Goal: Task Accomplishment & Management: Manage account settings

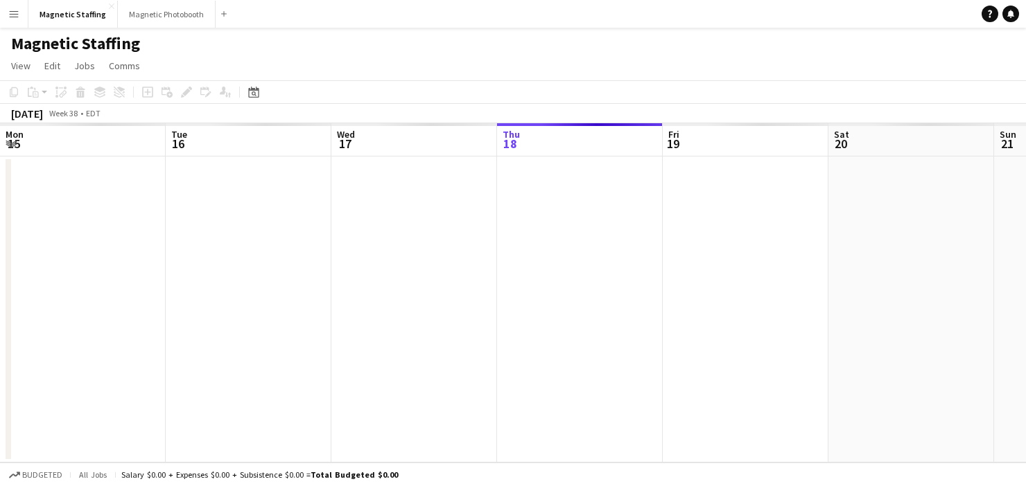
scroll to position [0, 331]
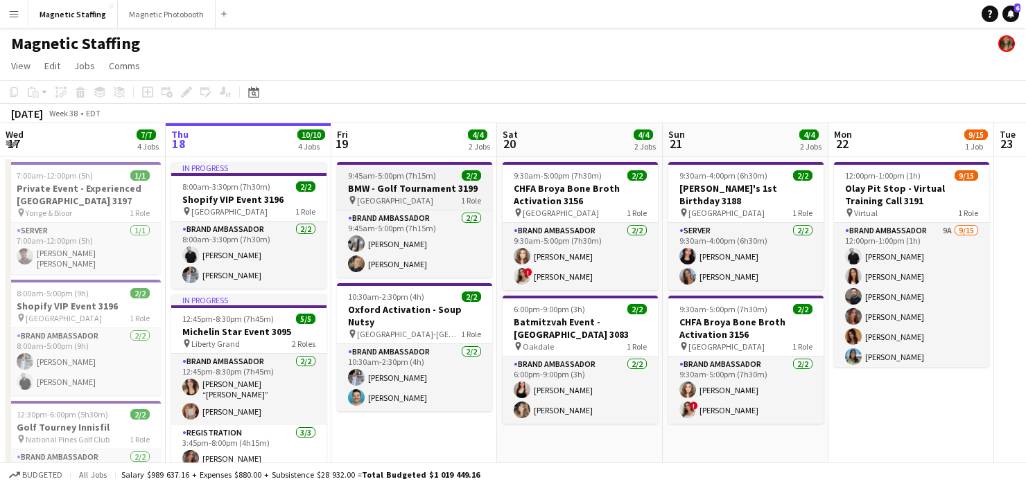
click at [399, 187] on h3 "BMW - Golf Tournament 3199" at bounding box center [414, 188] width 155 height 12
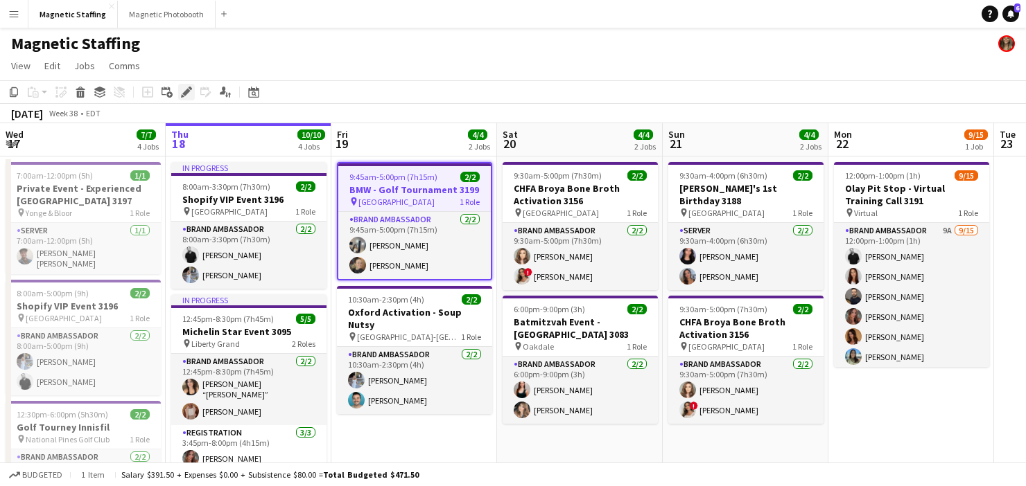
click at [186, 89] on icon "Edit" at bounding box center [186, 92] width 11 height 11
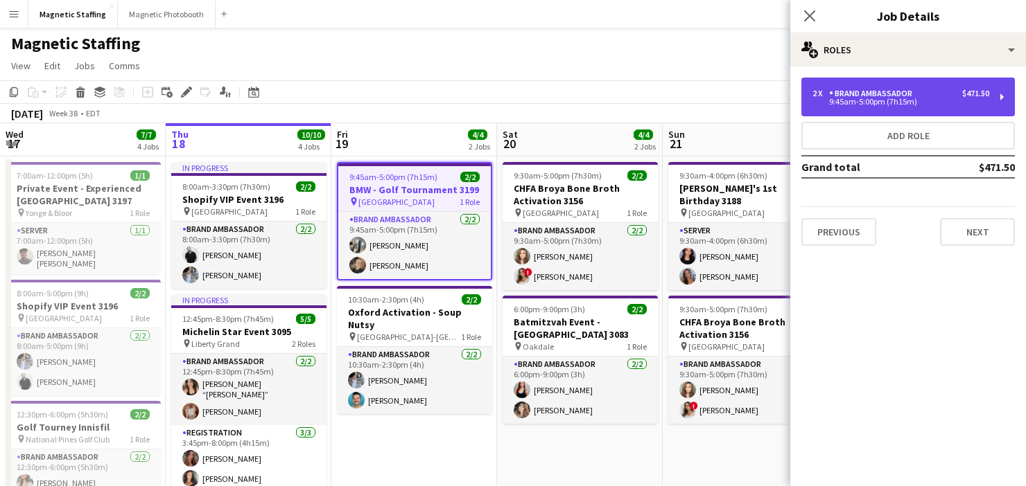
click at [859, 91] on div "Brand Ambassador" at bounding box center [873, 94] width 89 height 10
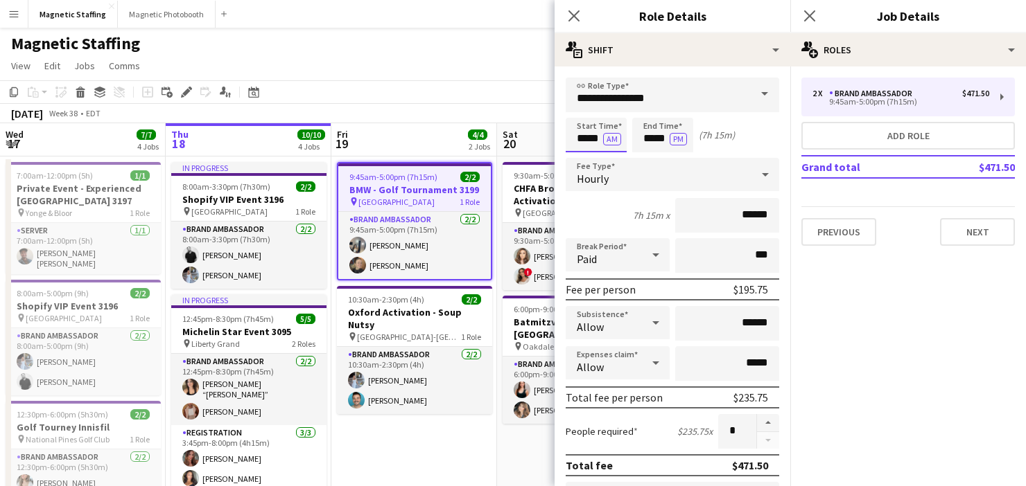
click at [599, 143] on input "*****" at bounding box center [595, 135] width 61 height 35
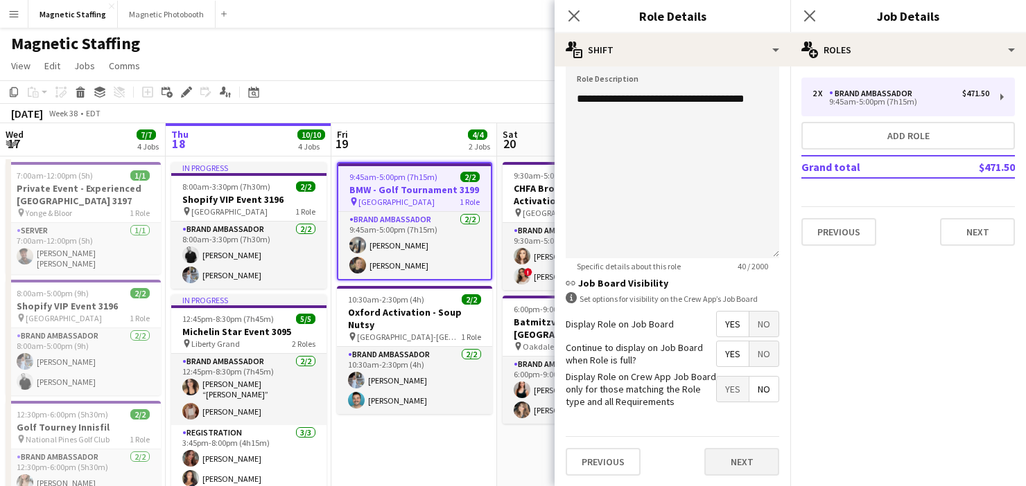
type input "*****"
click at [726, 460] on button "Next" at bounding box center [741, 462] width 75 height 28
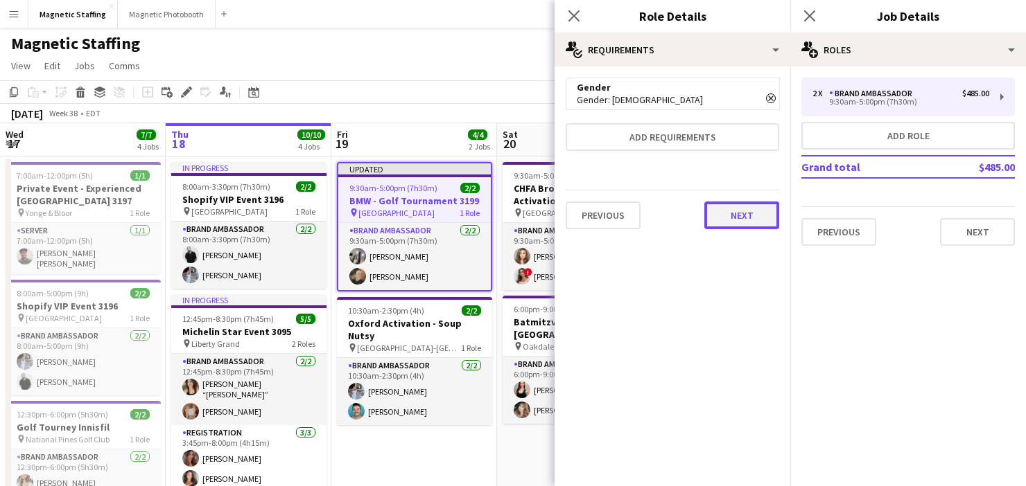
click at [736, 213] on button "Next" at bounding box center [741, 216] width 75 height 28
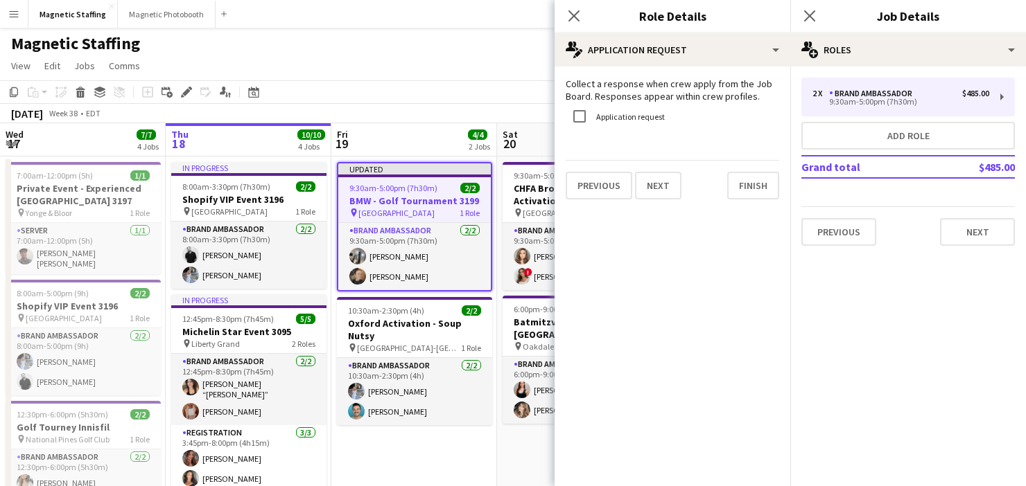
click at [736, 213] on mat-expansion-panel "pencil4 Application Request Collect a response when crew apply from the Job Boa…" at bounding box center [672, 277] width 236 height 420
click at [763, 182] on button "Finish" at bounding box center [753, 186] width 52 height 28
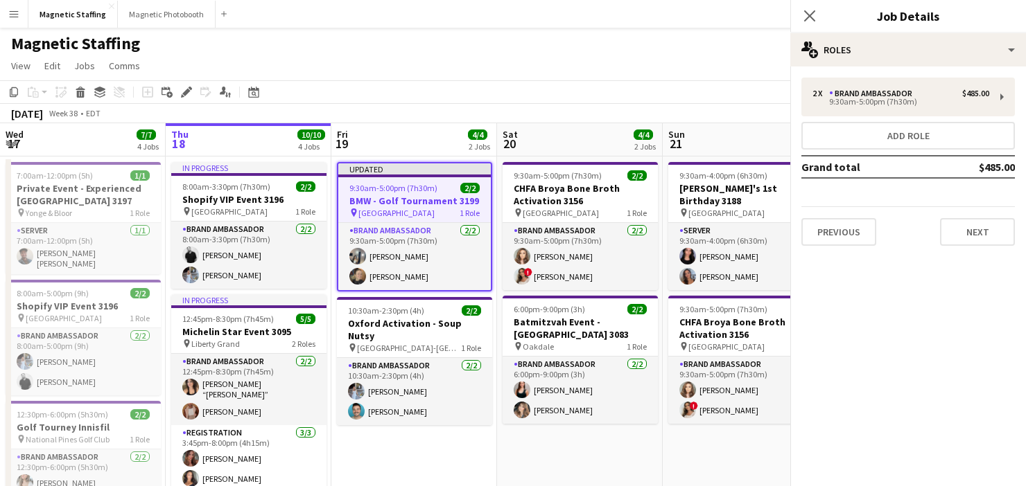
click at [588, 122] on div "[DATE] Week 38 • EDT Publish 1 job Revert 1 job" at bounding box center [513, 113] width 1026 height 19
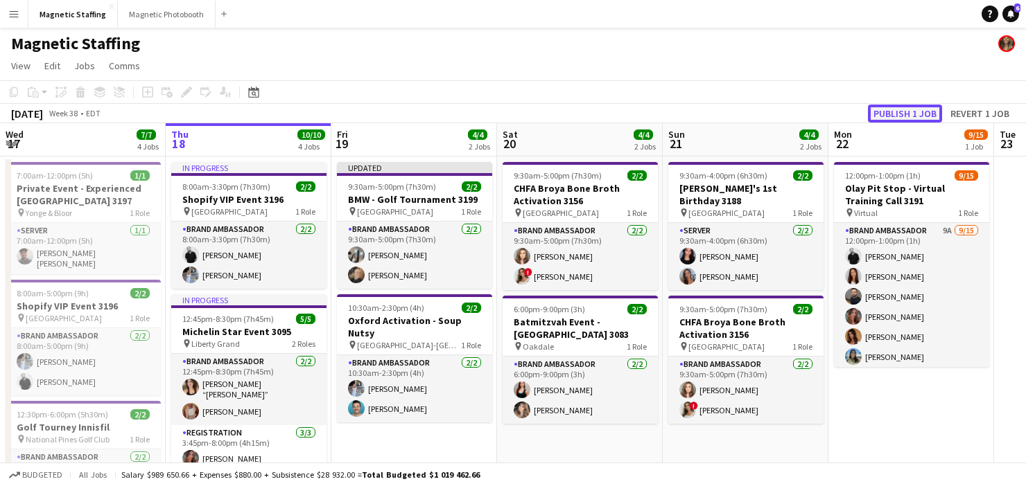
click at [902, 109] on button "Publish 1 job" at bounding box center [905, 114] width 74 height 18
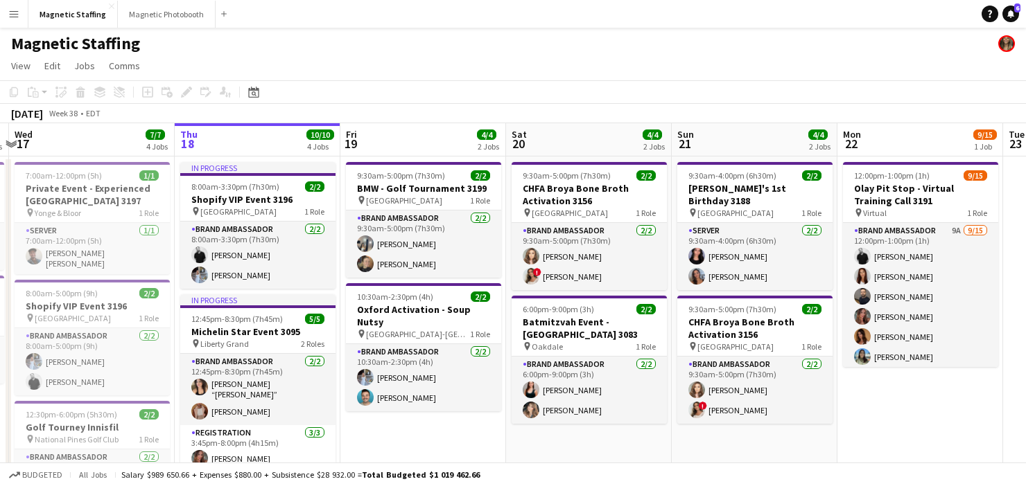
click at [640, 128] on app-calendar-viewport "Mon 15 2/2 1 Job Tue 16 2/2 2 Jobs Wed 17 7/7 4 Jobs Thu 18 10/10 4 Jobs Fri 19…" at bounding box center [513, 488] width 1026 height 731
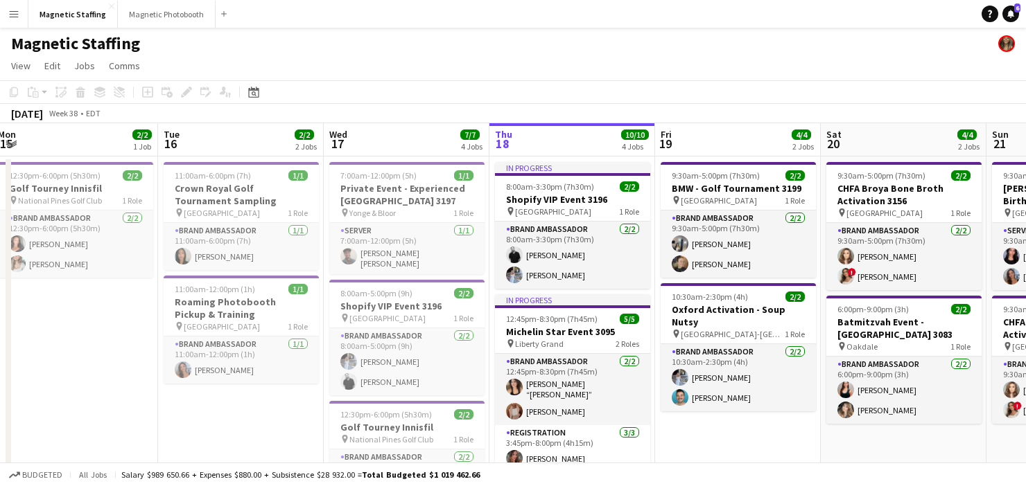
drag, startPoint x: 331, startPoint y: 243, endPoint x: 644, endPoint y: 206, distance: 316.0
click at [645, 206] on app-calendar-viewport "Sat 13 4/4 2 Jobs Sun 14 Mon 15 2/2 1 Job Tue 16 2/2 2 Jobs Wed 17 7/7 4 Jobs T…" at bounding box center [513, 488] width 1026 height 731
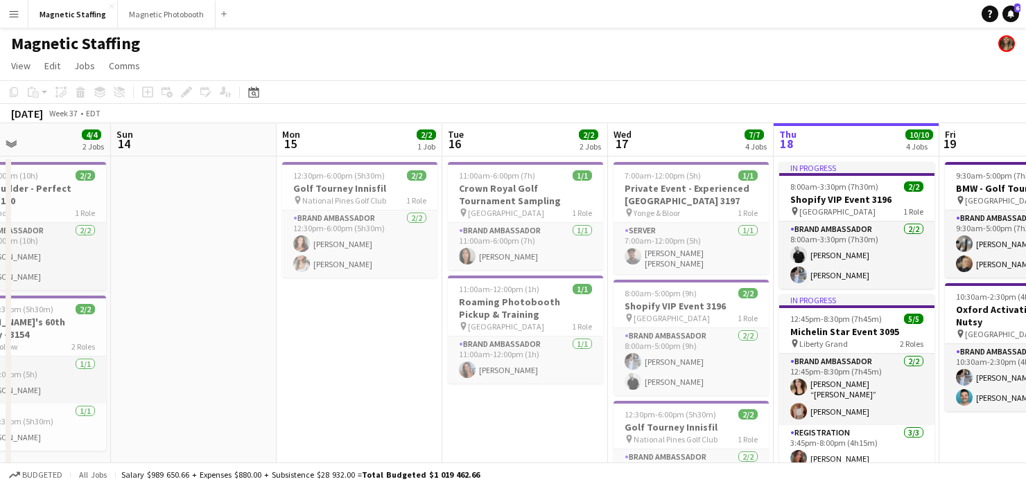
scroll to position [0, 381]
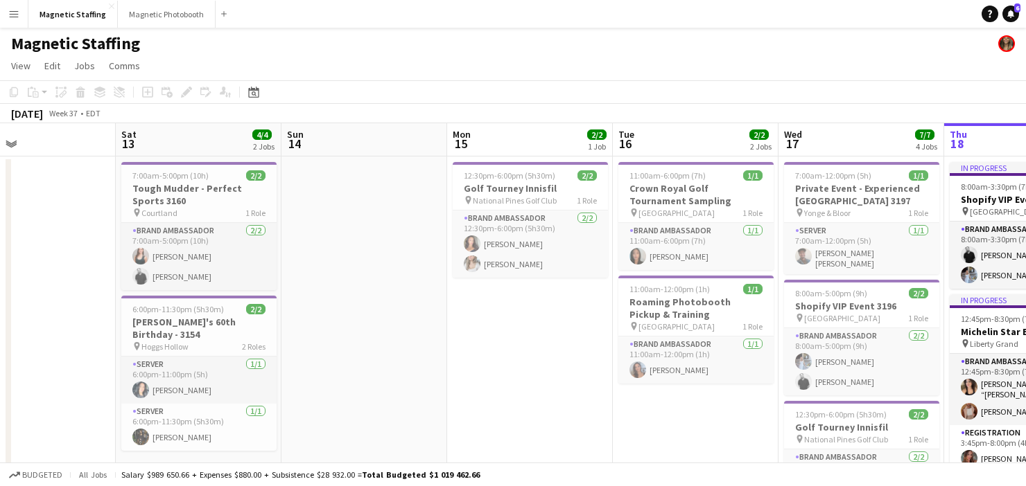
drag, startPoint x: 337, startPoint y: 255, endPoint x: 786, endPoint y: 232, distance: 449.6
click at [786, 232] on app-calendar-viewport "Wed 10 16/16 3 Jobs Thu 11 2/2 1 Job Fri 12 Sat 13 4/4 2 Jobs Sun 14 Mon 15 2/2…" at bounding box center [513, 488] width 1026 height 731
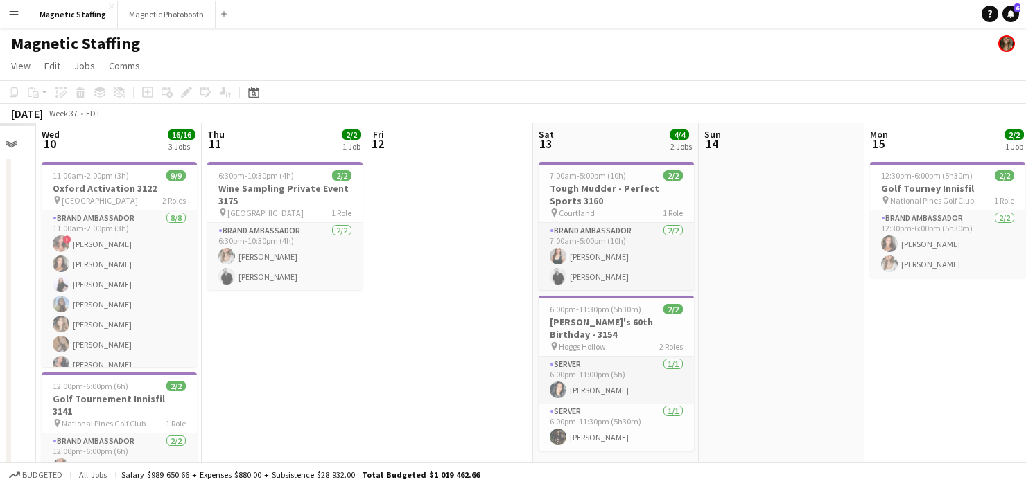
drag, startPoint x: 342, startPoint y: 318, endPoint x: 759, endPoint y: 241, distance: 424.2
click at [759, 242] on app-calendar-viewport "Mon 8 Tue 9 Wed 10 16/16 3 Jobs Thu 11 2/2 1 Job Fri 12 Sat 13 4/4 2 Jobs Sun 1…" at bounding box center [513, 488] width 1026 height 731
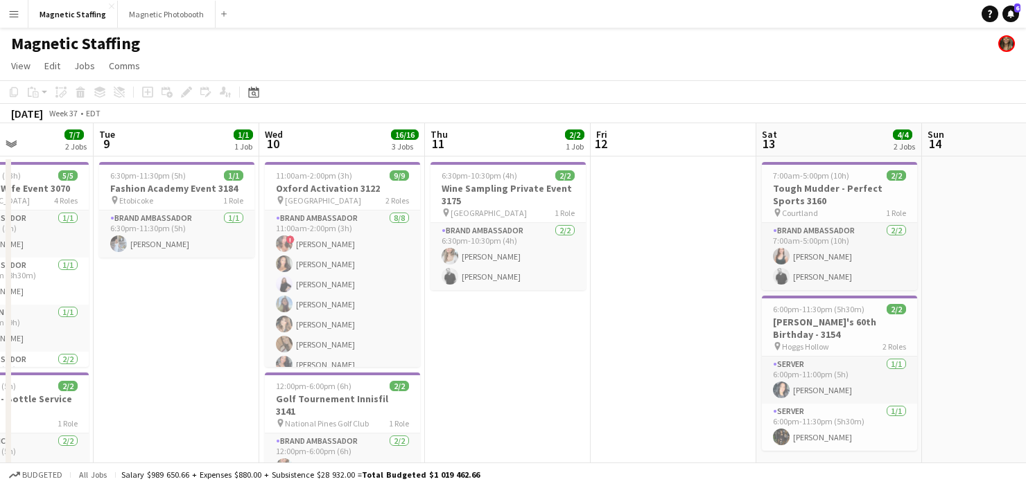
drag, startPoint x: 372, startPoint y: 336, endPoint x: 567, endPoint y: 331, distance: 194.8
click at [569, 331] on app-calendar-viewport "Sat 6 Sun 7 2/2 1 Job Mon 8 7/7 2 Jobs Tue 9 1/1 1 Job Wed 10 16/16 3 Jobs Thu …" at bounding box center [513, 488] width 1026 height 731
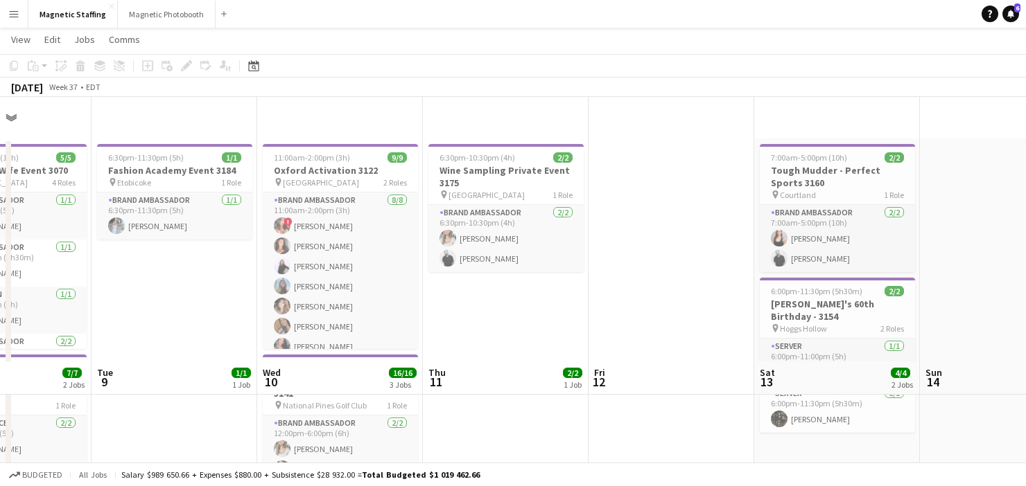
scroll to position [0, 0]
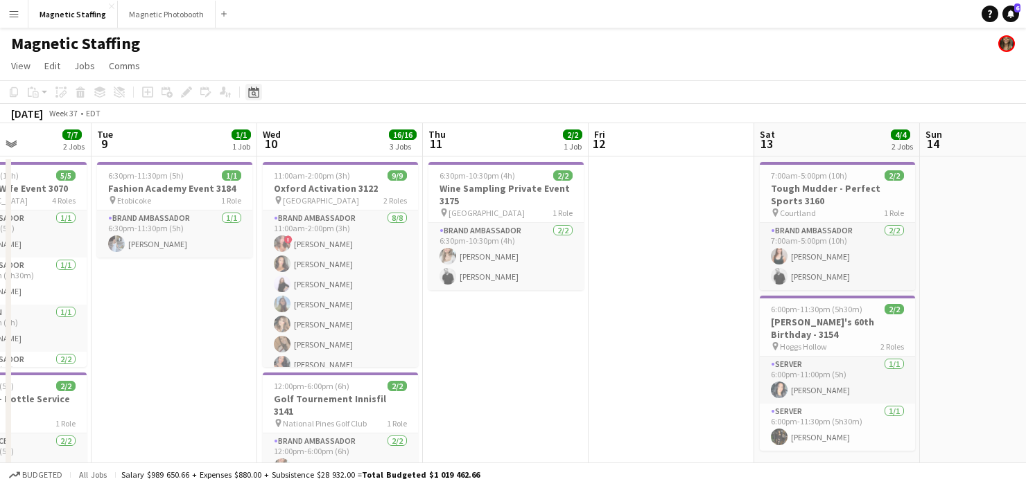
click at [254, 92] on icon "Date picker" at bounding box center [253, 92] width 11 height 11
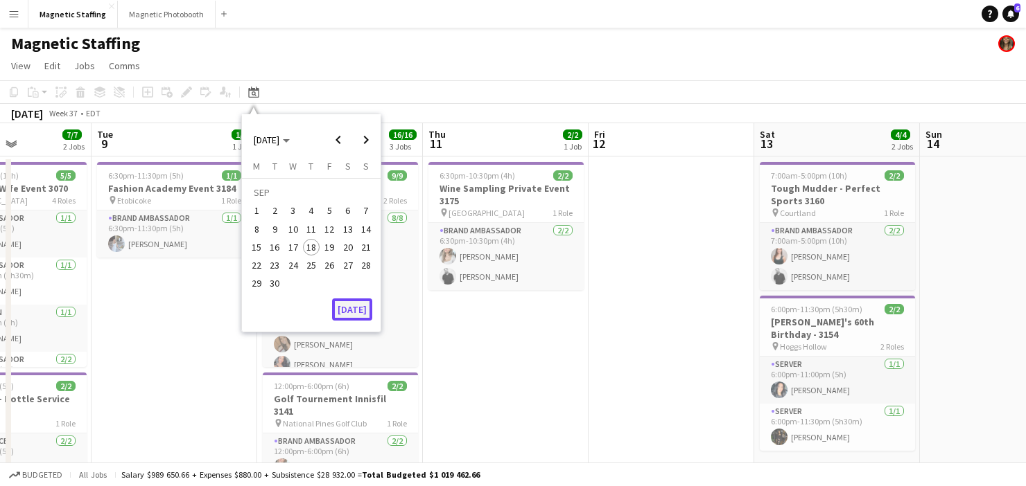
click at [352, 302] on button "[DATE]" at bounding box center [352, 310] width 40 height 22
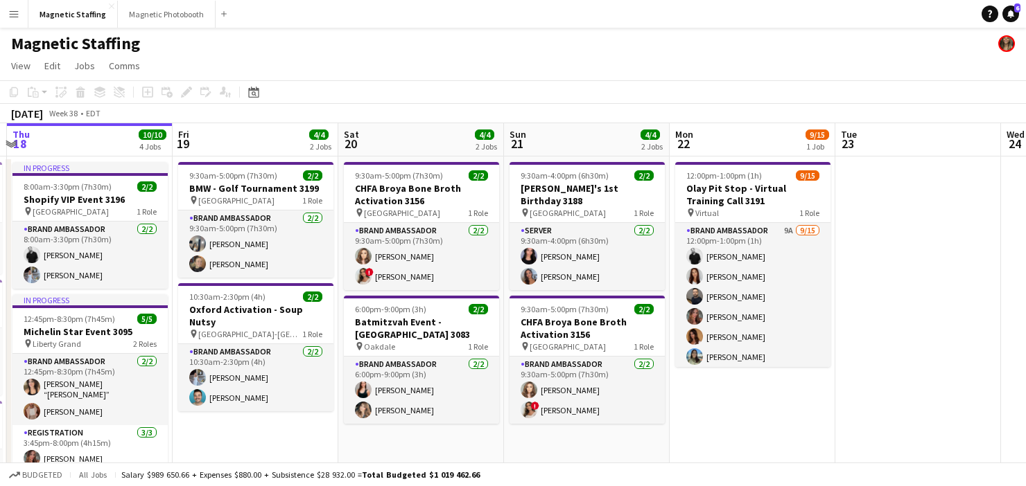
drag, startPoint x: 544, startPoint y: 251, endPoint x: 216, endPoint y: 268, distance: 328.2
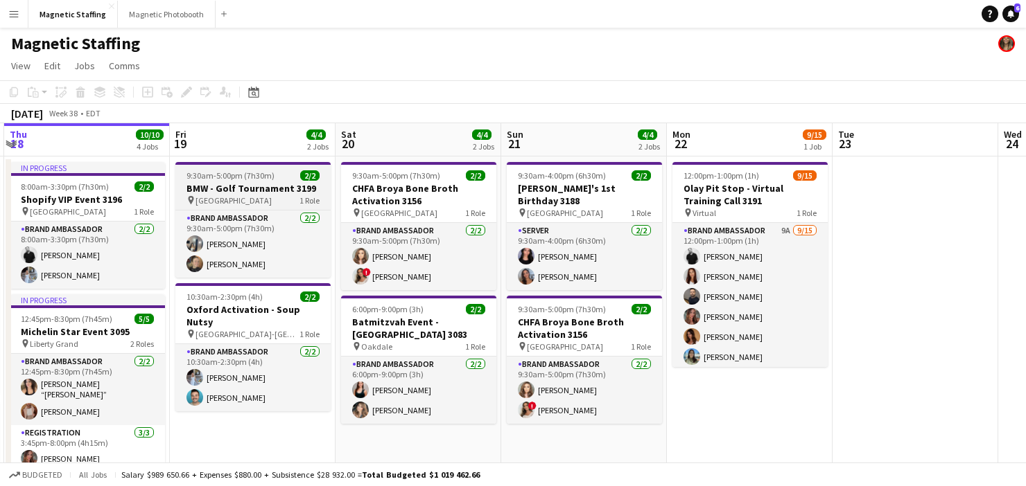
click at [235, 191] on h3 "BMW - Golf Tournament 3199" at bounding box center [252, 188] width 155 height 12
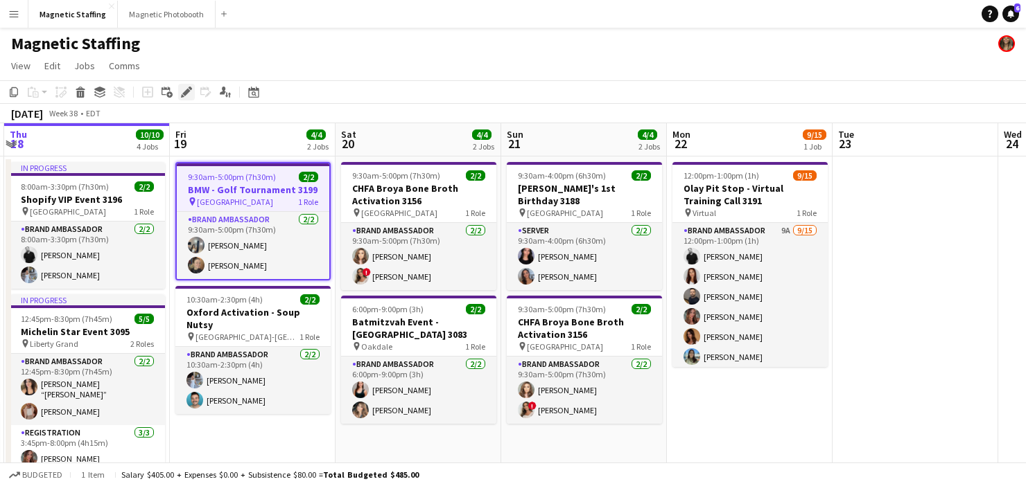
click at [184, 97] on icon "Edit" at bounding box center [186, 92] width 11 height 11
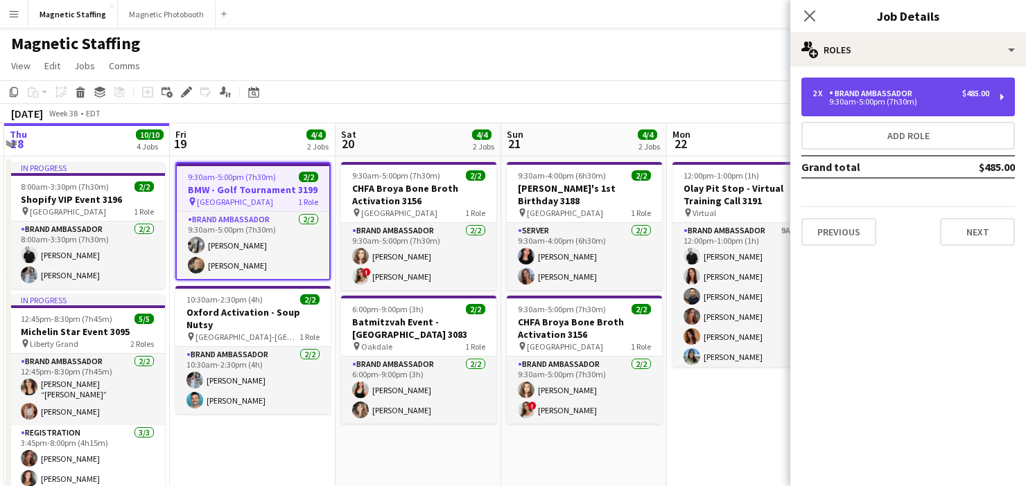
click at [911, 103] on div "9:30am-5:00pm (7h30m)" at bounding box center [900, 101] width 177 height 7
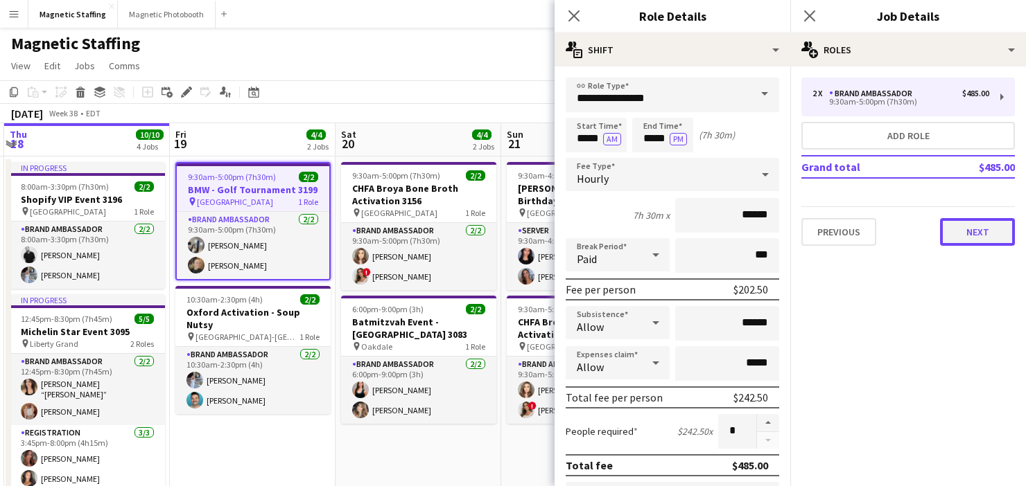
click at [1001, 232] on button "Next" at bounding box center [977, 232] width 75 height 28
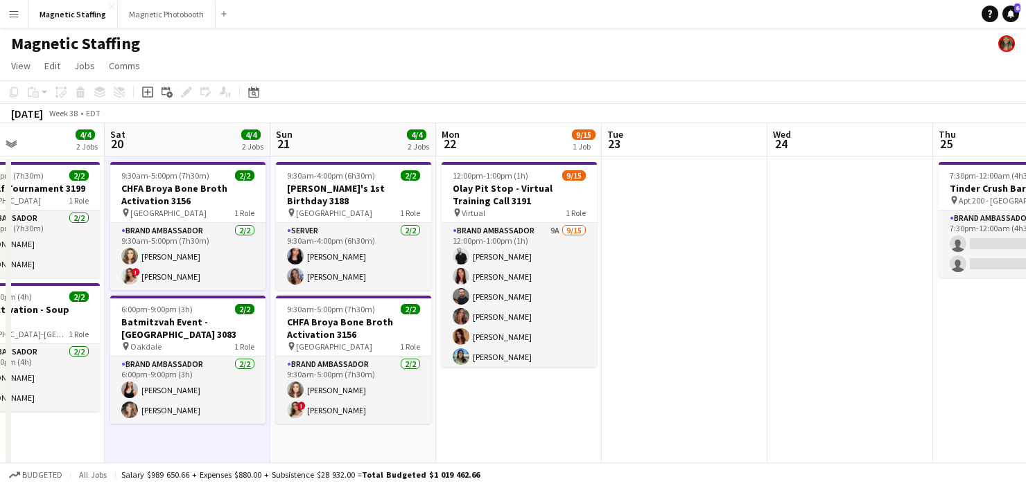
drag, startPoint x: 423, startPoint y: 439, endPoint x: 131, endPoint y: 437, distance: 291.7
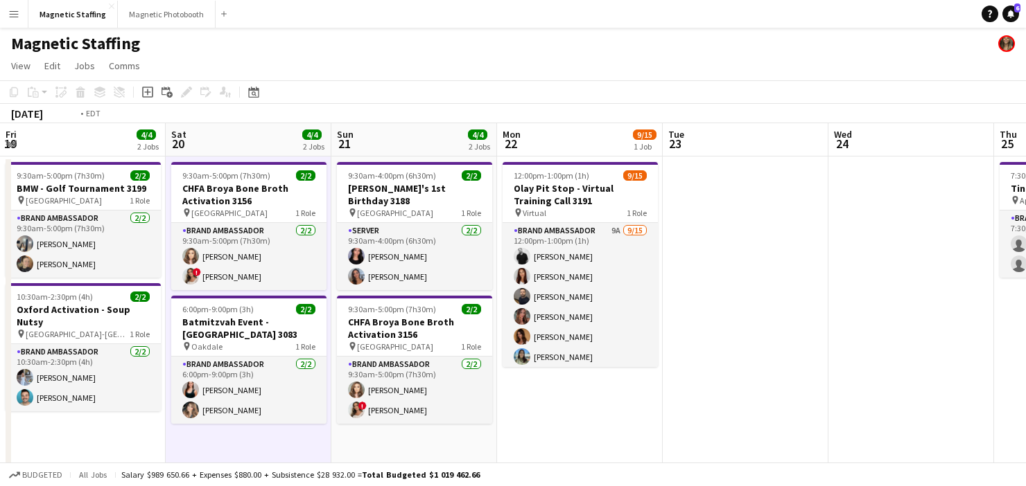
drag, startPoint x: 528, startPoint y: 313, endPoint x: 7, endPoint y: 339, distance: 521.7
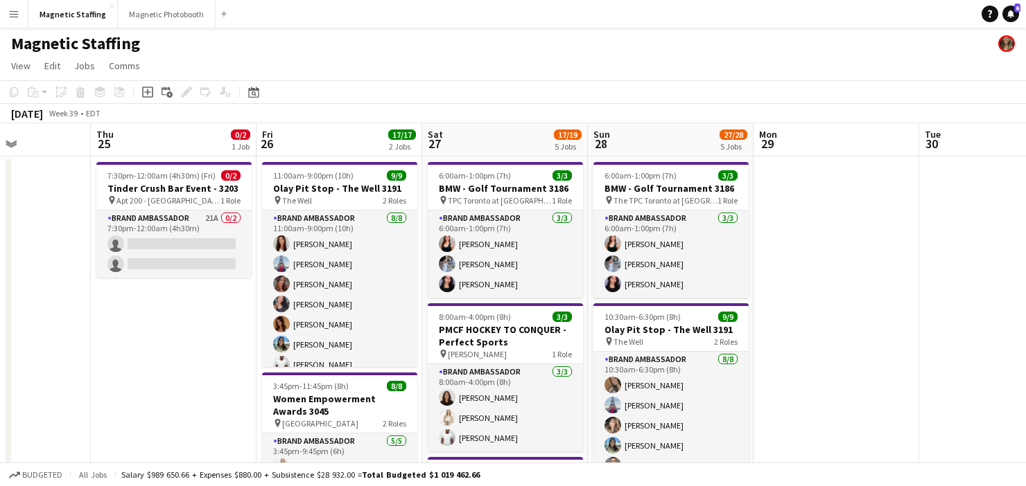
drag, startPoint x: 642, startPoint y: 293, endPoint x: 342, endPoint y: 294, distance: 300.0
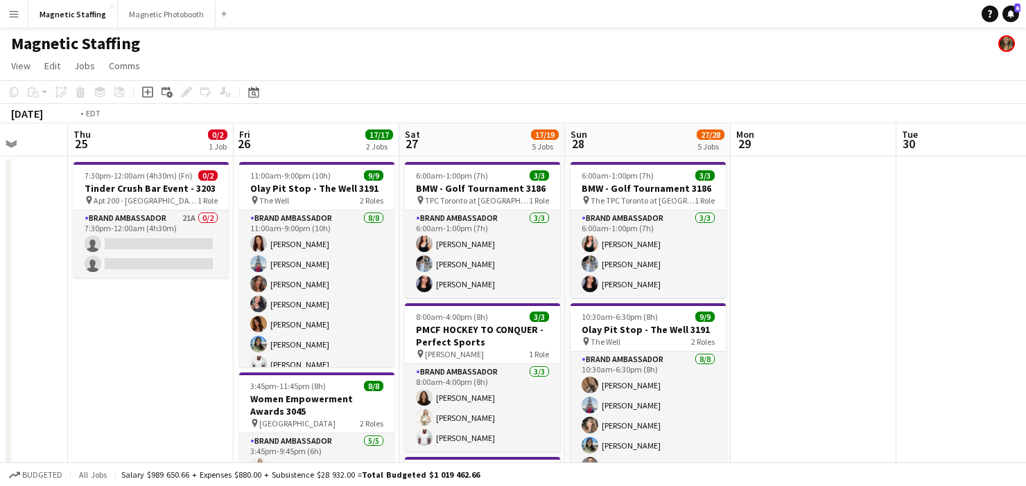
drag, startPoint x: 237, startPoint y: 363, endPoint x: 710, endPoint y: 266, distance: 483.1
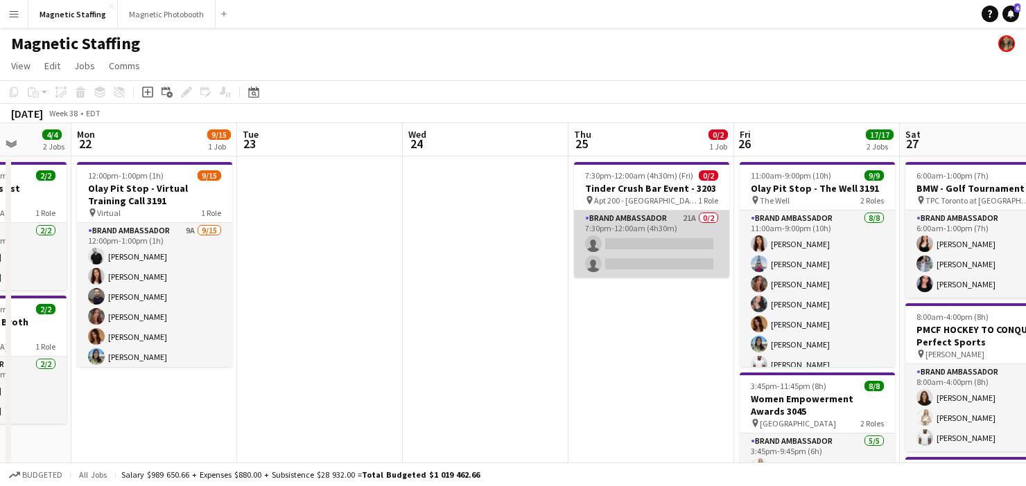
click at [650, 219] on app-card-role "Brand Ambassador 21A 0/2 7:30pm-12:00am (4h30m) single-neutral-actions single-n…" at bounding box center [651, 244] width 155 height 67
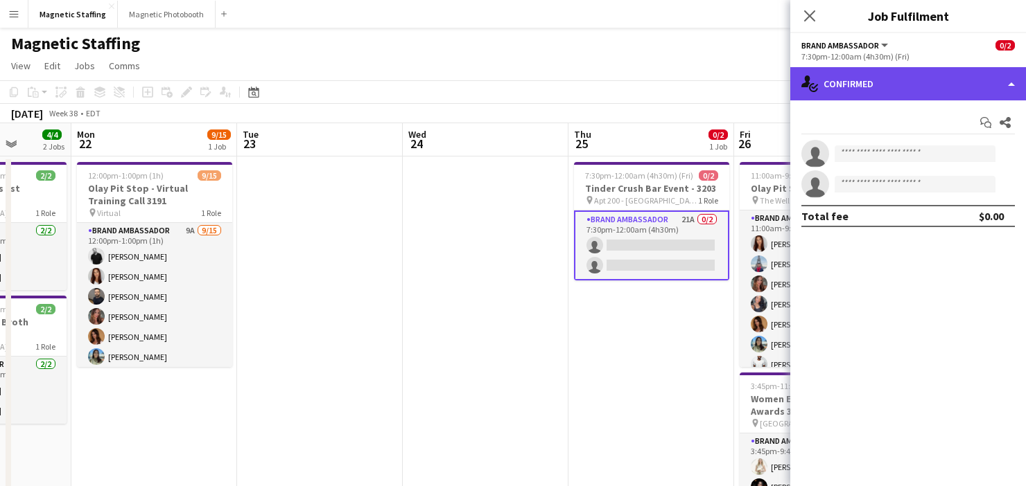
click at [883, 82] on div "single-neutral-actions-check-2 Confirmed" at bounding box center [908, 83] width 236 height 33
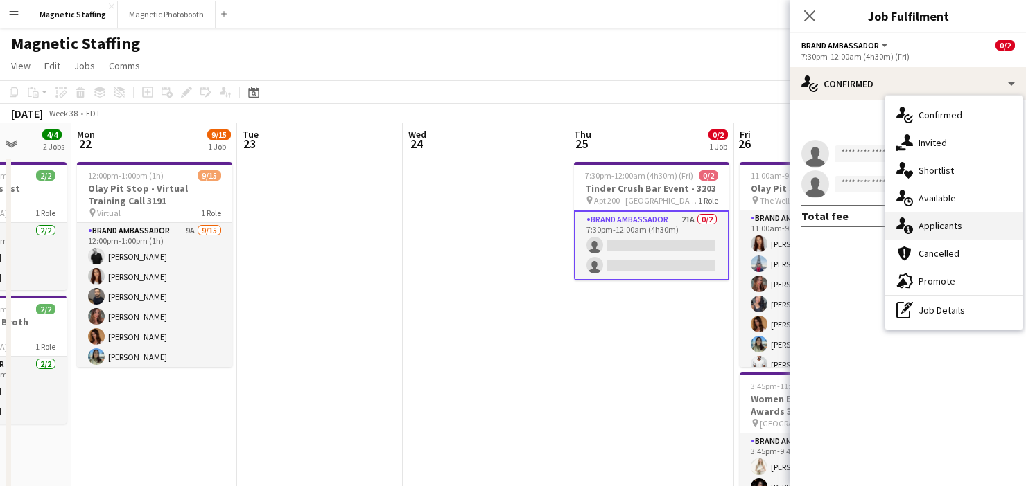
click at [910, 224] on icon "single-neutral-actions-information" at bounding box center [904, 226] width 17 height 17
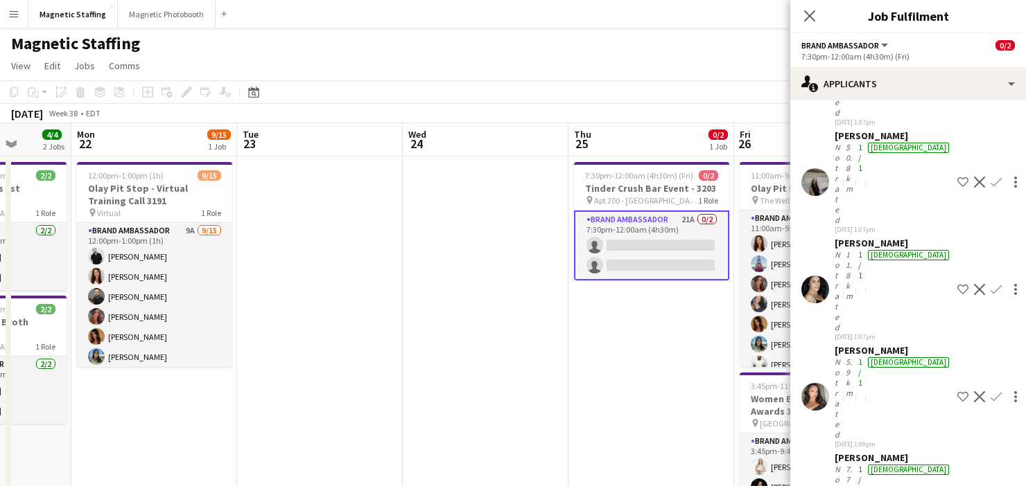
scroll to position [617, 0]
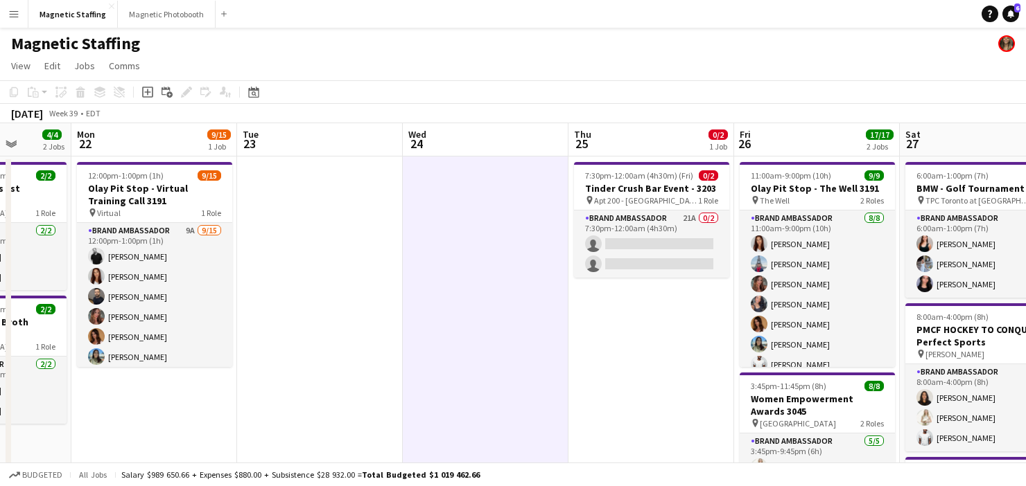
scroll to position [0, 671]
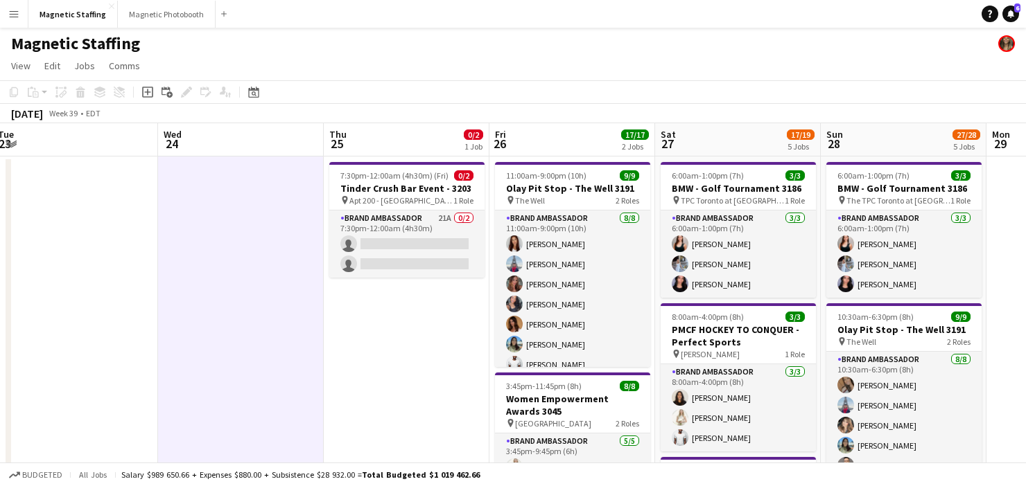
drag, startPoint x: 710, startPoint y: 335, endPoint x: 213, endPoint y: 376, distance: 498.5
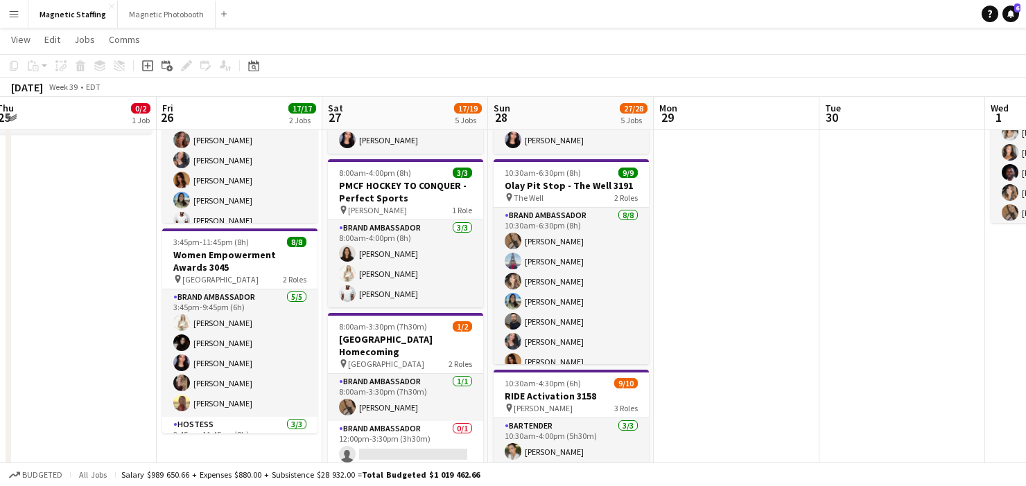
scroll to position [71, 0]
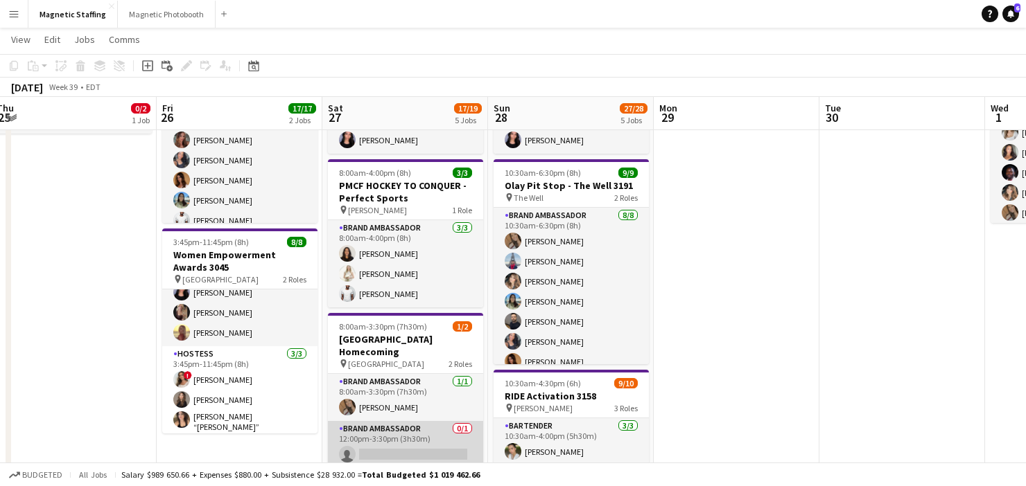
click at [364, 430] on app-card-role "Brand Ambassador 0/1 12:00pm-3:30pm (3h30m) single-neutral-actions" at bounding box center [405, 444] width 155 height 47
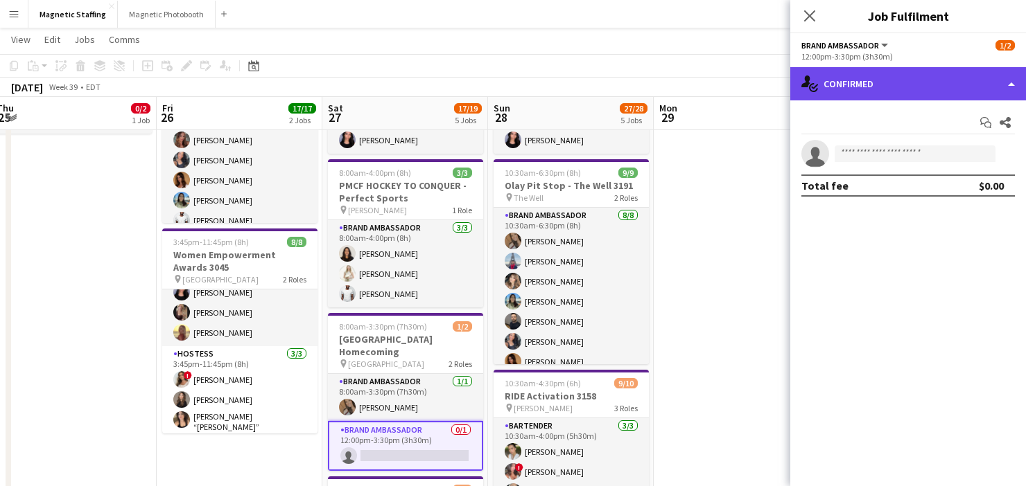
click at [838, 94] on div "single-neutral-actions-check-2 Confirmed" at bounding box center [908, 83] width 236 height 33
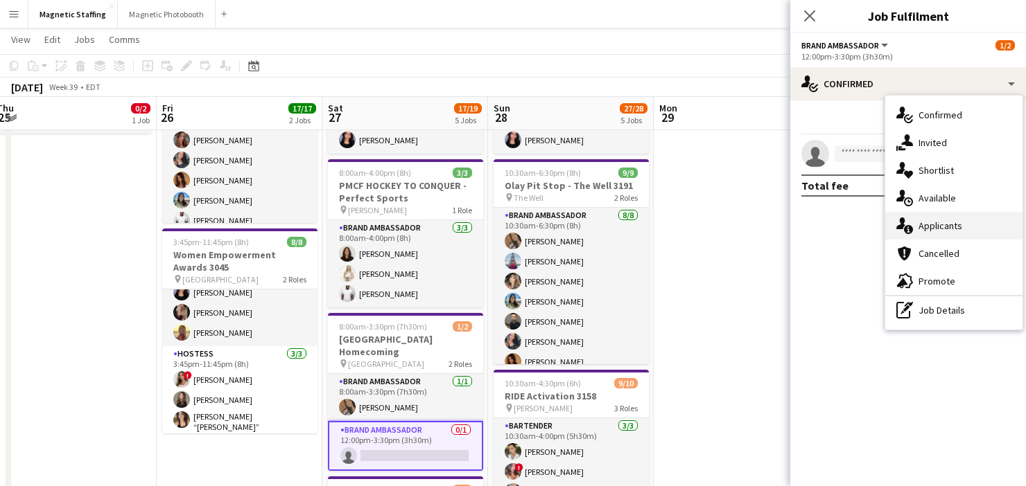
click at [897, 228] on icon at bounding box center [900, 224] width 9 height 12
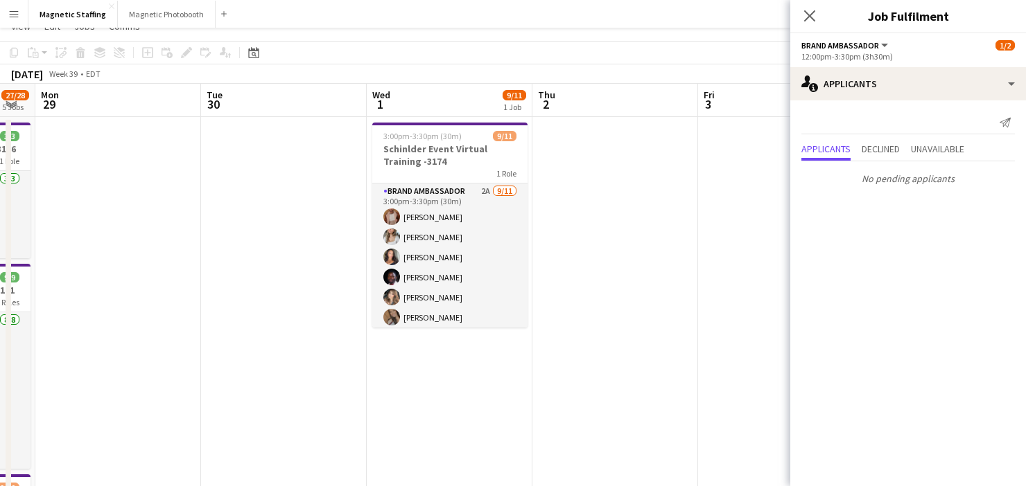
scroll to position [0, 0]
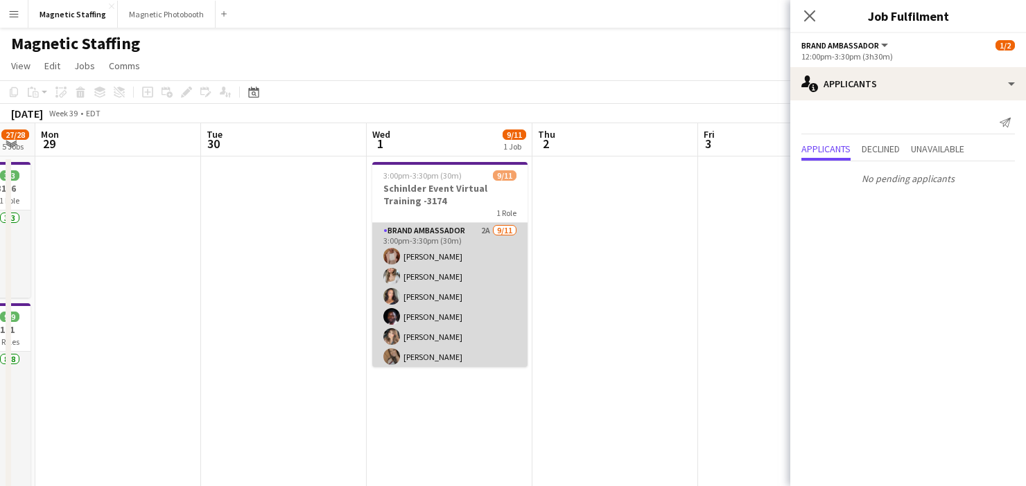
click at [456, 293] on app-card-role "Brand Ambassador 2A [DATE] 3:00pm-3:30pm (30m) [PERSON_NAME] [PERSON_NAME] [PER…" at bounding box center [449, 347] width 155 height 248
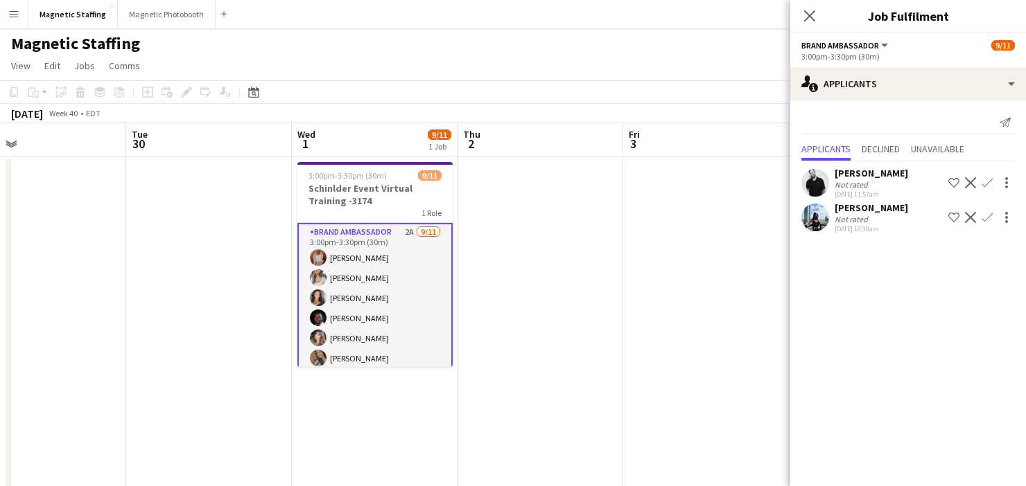
scroll to position [0, 371]
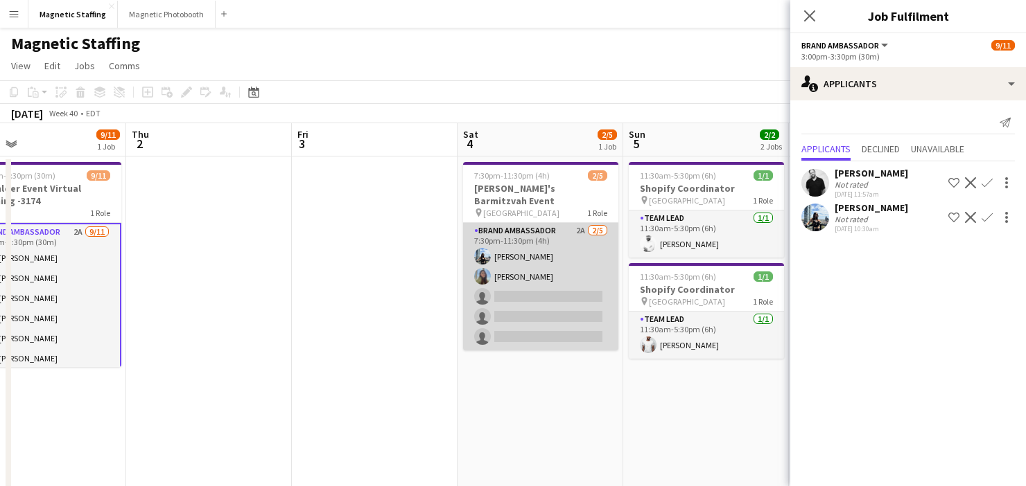
click at [571, 274] on app-card-role "Brand Ambassador 2A [DATE] 7:30pm-11:30pm (4h) [PERSON_NAME] [PERSON_NAME] sing…" at bounding box center [540, 286] width 155 height 127
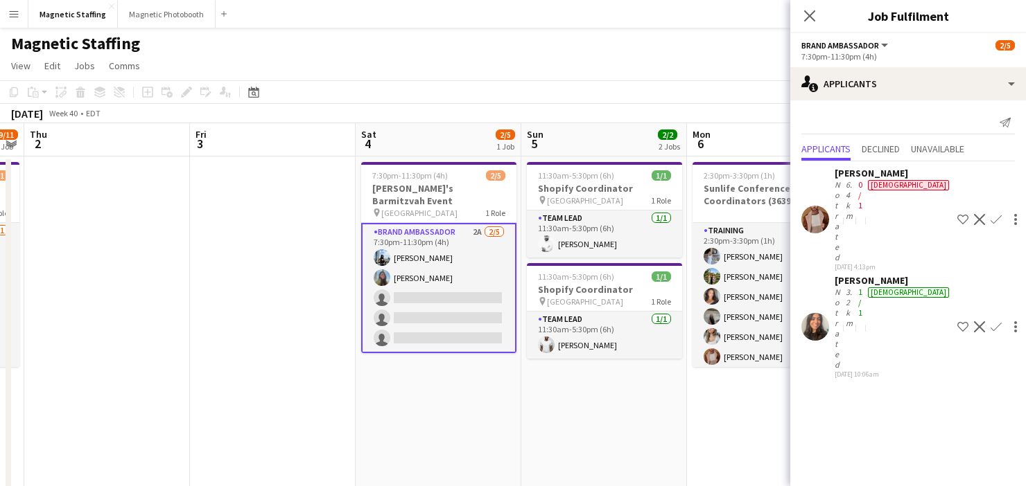
scroll to position [0, 538]
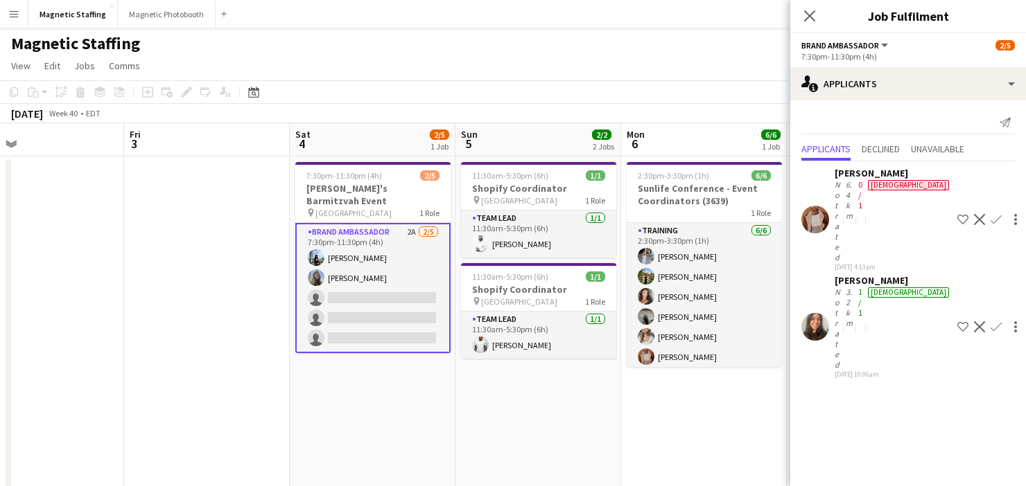
click at [990, 322] on app-icon "Confirm" at bounding box center [995, 327] width 11 height 11
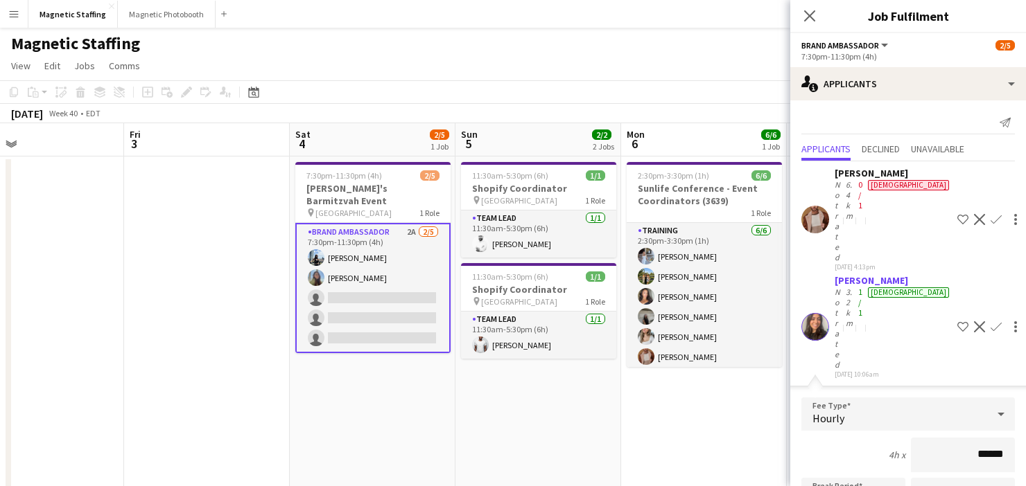
scroll to position [86, 0]
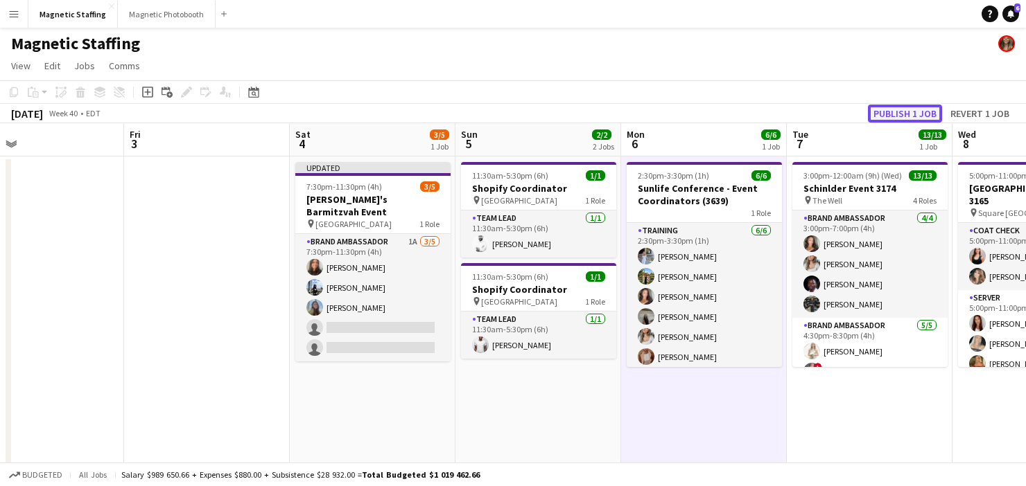
click at [913, 106] on button "Publish 1 job" at bounding box center [905, 114] width 74 height 18
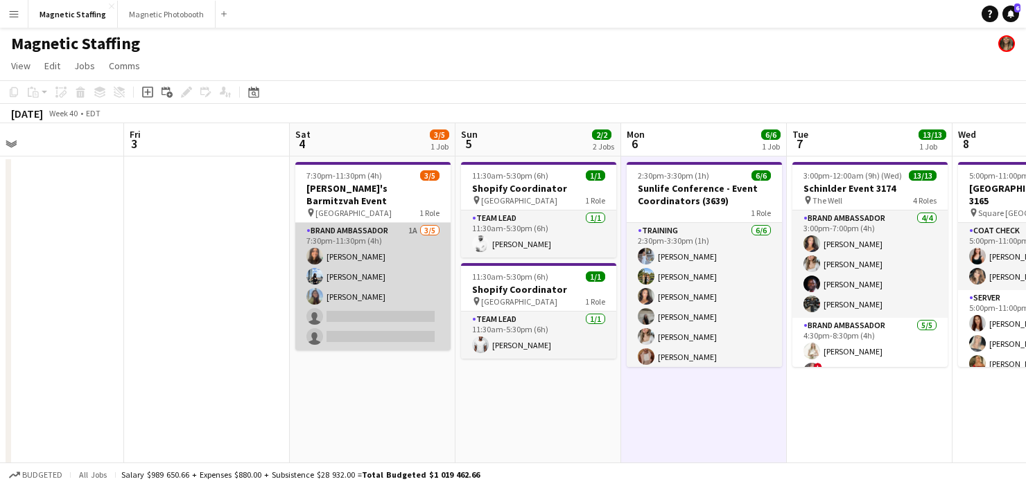
click at [317, 248] on app-user-avatar at bounding box center [314, 256] width 17 height 17
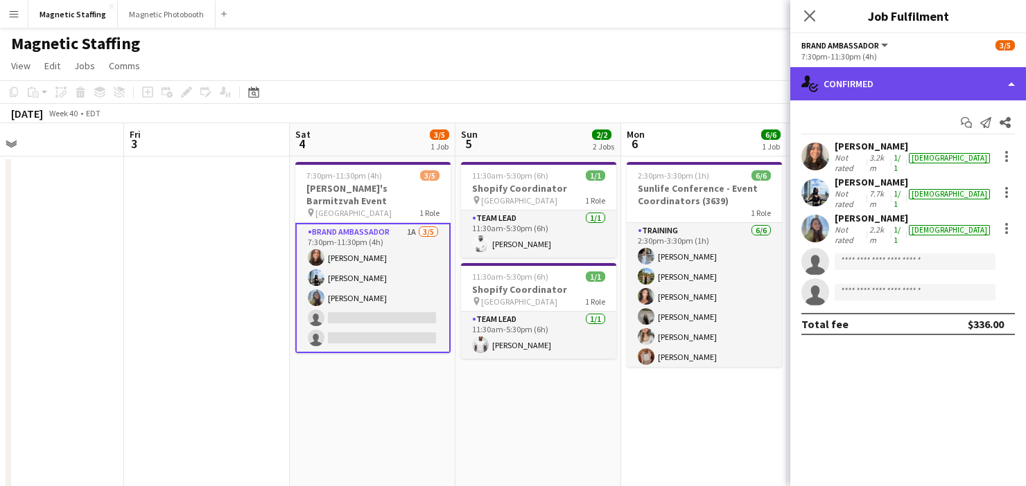
click at [856, 92] on div "single-neutral-actions-check-2 Confirmed" at bounding box center [908, 83] width 236 height 33
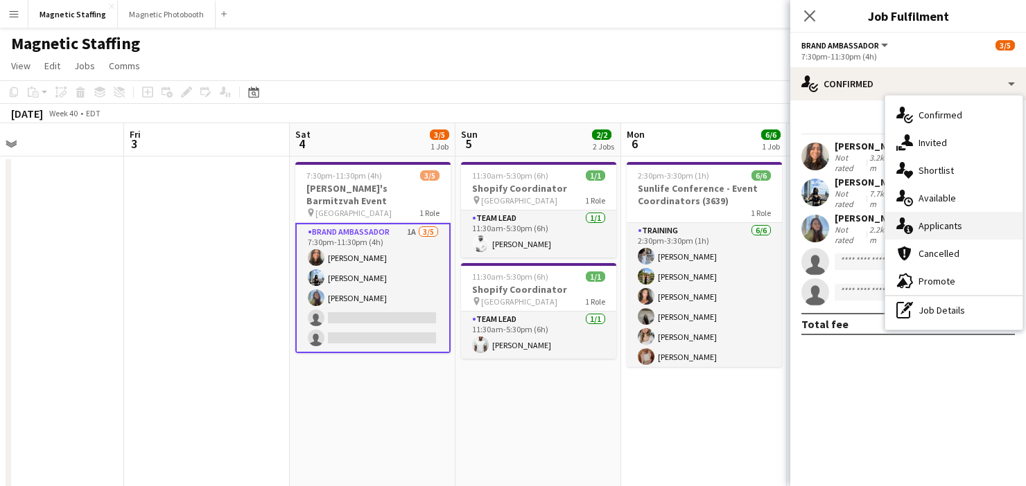
click at [902, 223] on icon at bounding box center [900, 224] width 9 height 12
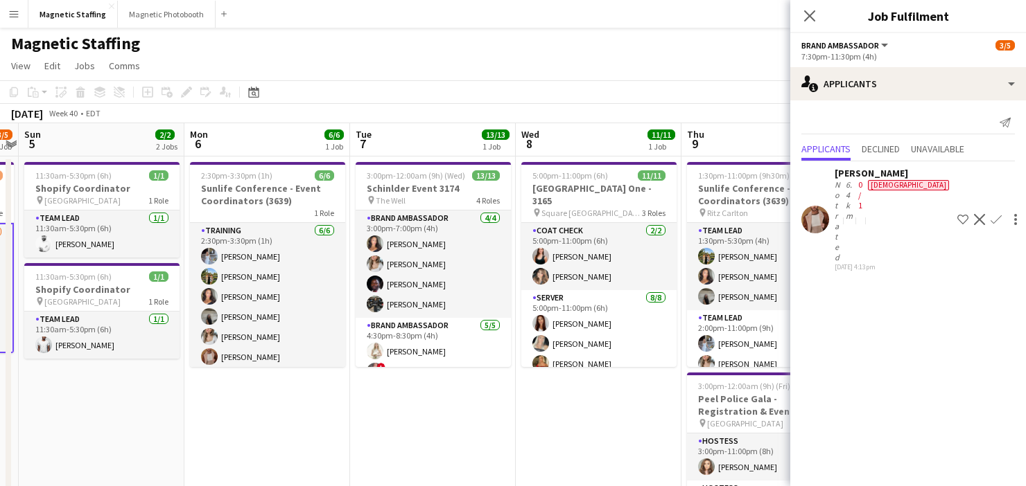
drag, startPoint x: 599, startPoint y: 261, endPoint x: 310, endPoint y: 261, distance: 289.0
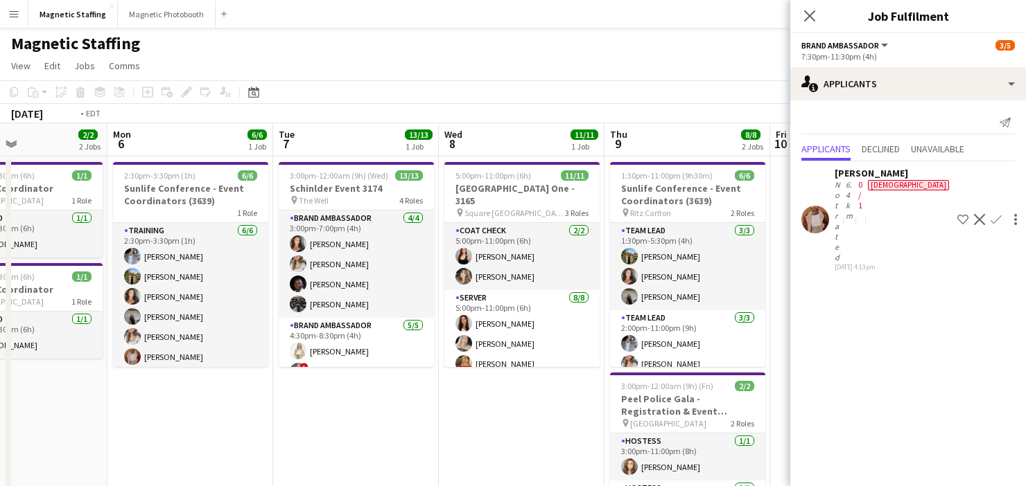
drag, startPoint x: 529, startPoint y: 311, endPoint x: 244, endPoint y: 311, distance: 285.5
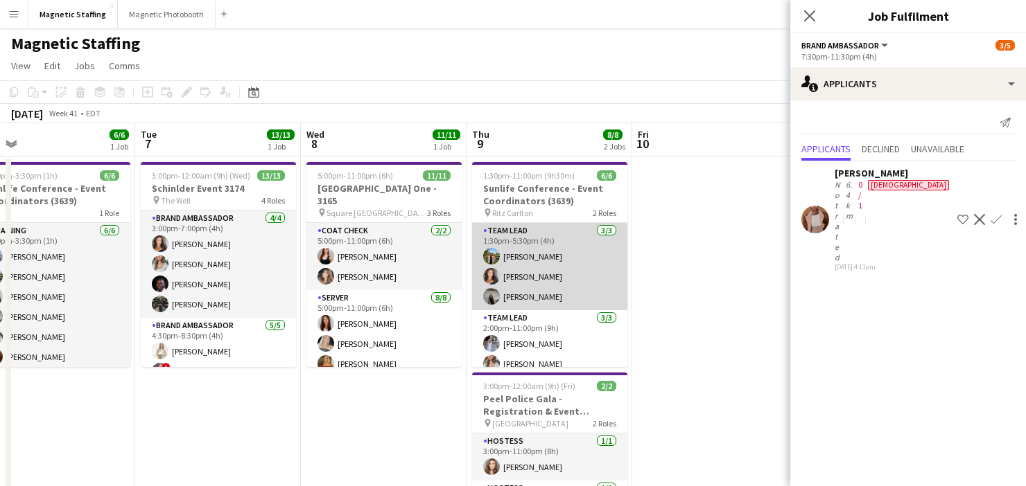
click at [552, 287] on app-card-role "Team Lead [DATE] 1:30pm-5:30pm (4h) [PERSON_NAME] [PERSON_NAME] [PERSON_NAME]" at bounding box center [549, 266] width 155 height 87
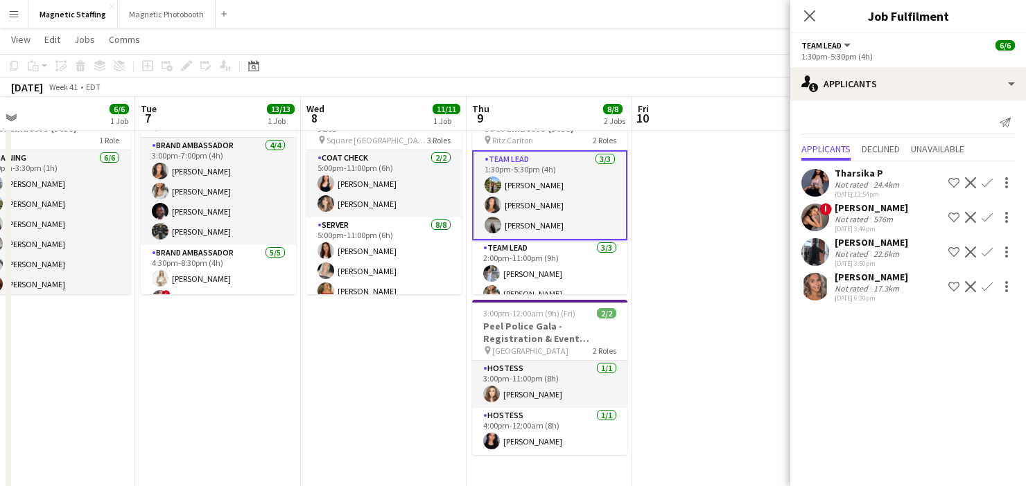
scroll to position [72, 0]
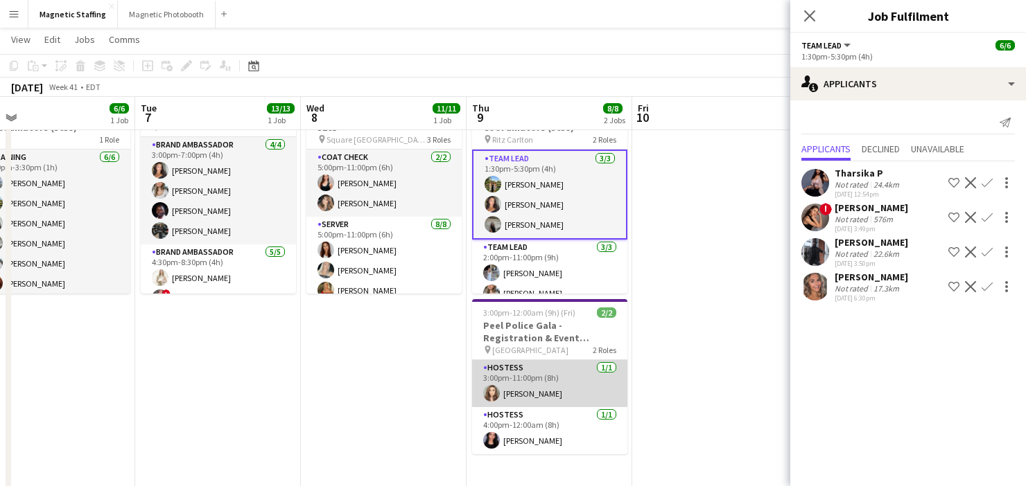
click at [564, 394] on app-card-role "Hostess [DATE] 3:00pm-11:00pm (8h) [PERSON_NAME]" at bounding box center [549, 383] width 155 height 47
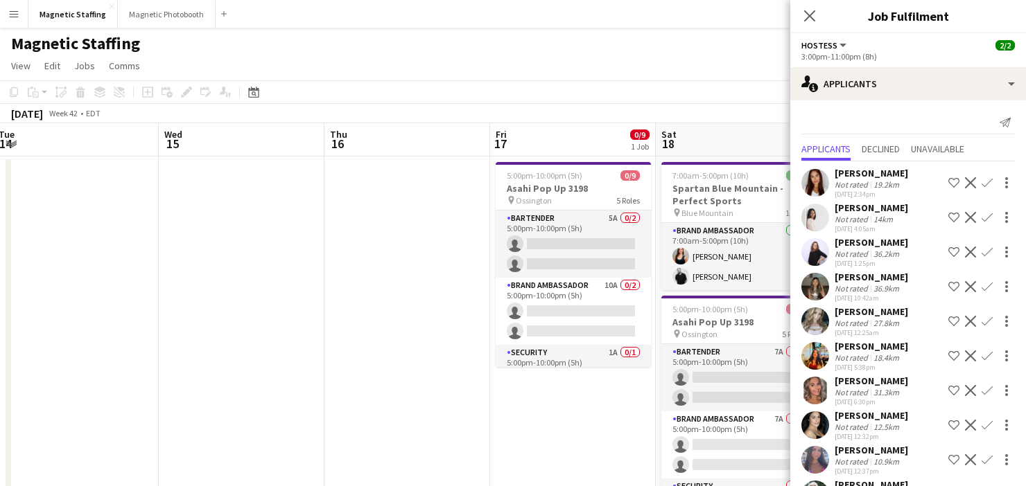
scroll to position [0, 675]
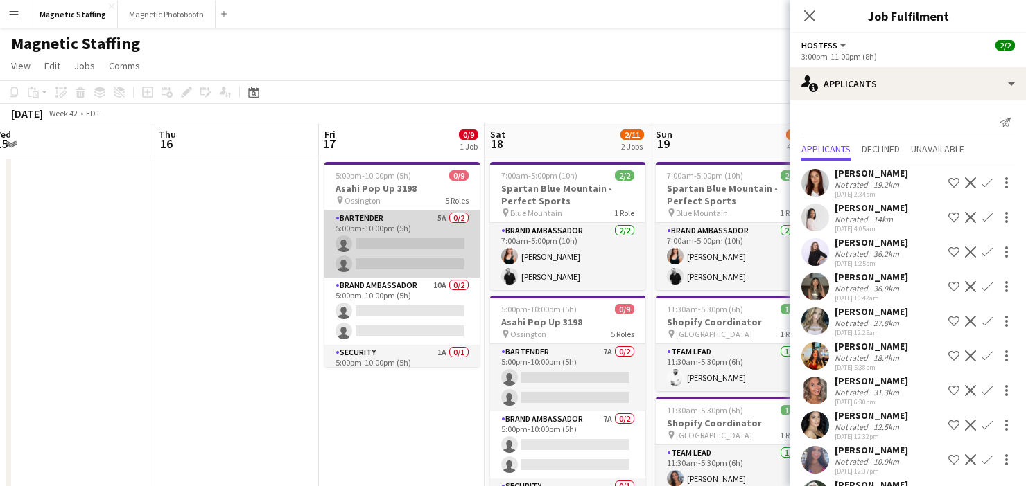
click at [403, 233] on app-card-role "Bartender 5A 0/2 5:00pm-10:00pm (5h) single-neutral-actions single-neutral-acti…" at bounding box center [401, 244] width 155 height 67
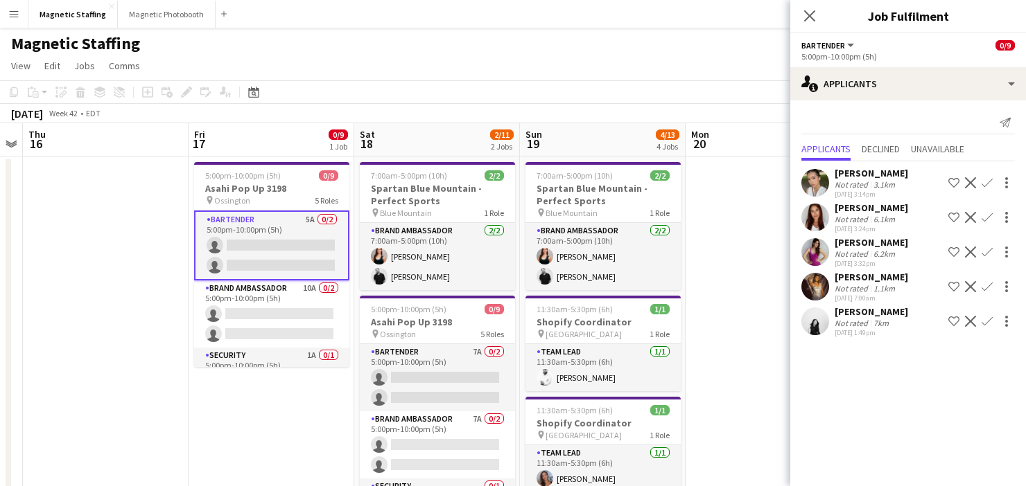
scroll to position [0, 509]
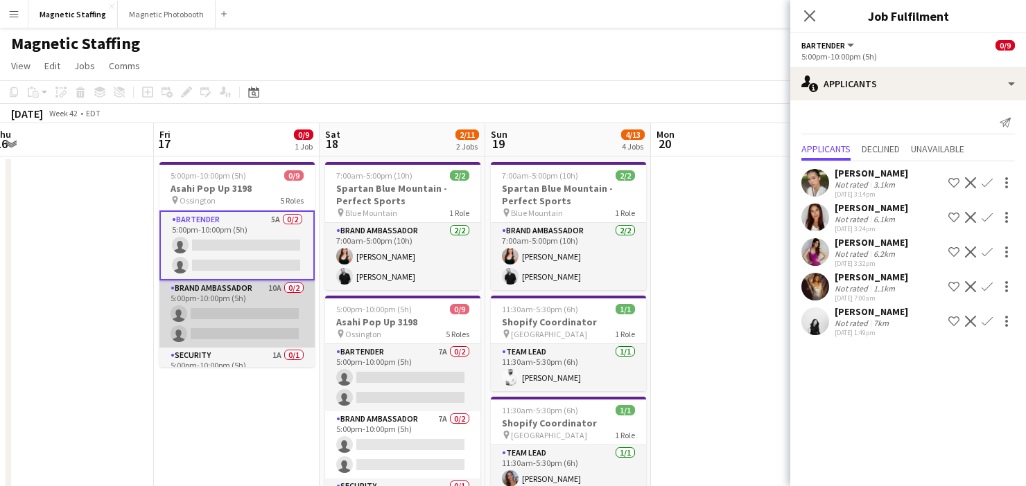
click at [283, 311] on app-card-role "Brand Ambassador 10A 0/2 5:00pm-10:00pm (5h) single-neutral-actions single-neut…" at bounding box center [236, 314] width 155 height 67
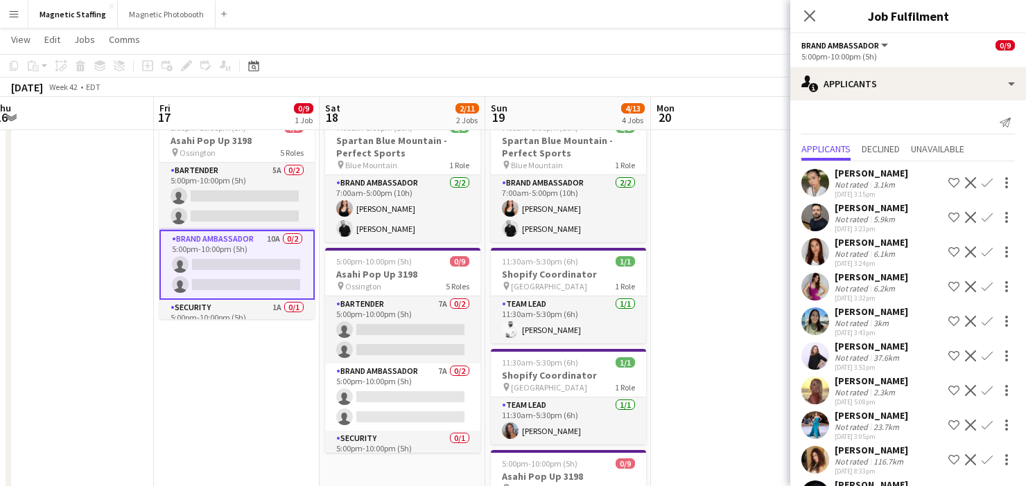
scroll to position [38, 0]
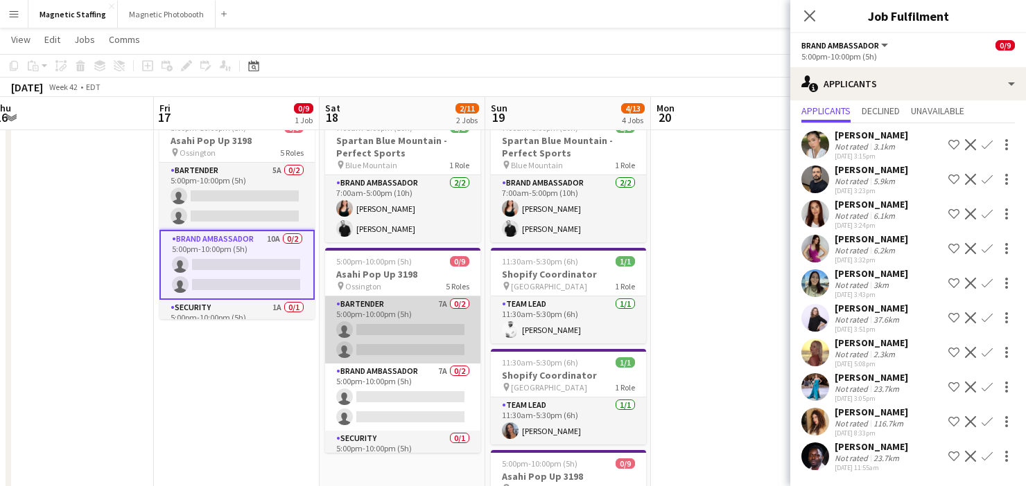
click at [428, 334] on app-card-role "Bartender 7A 0/2 5:00pm-10:00pm (5h) single-neutral-actions single-neutral-acti…" at bounding box center [402, 330] width 155 height 67
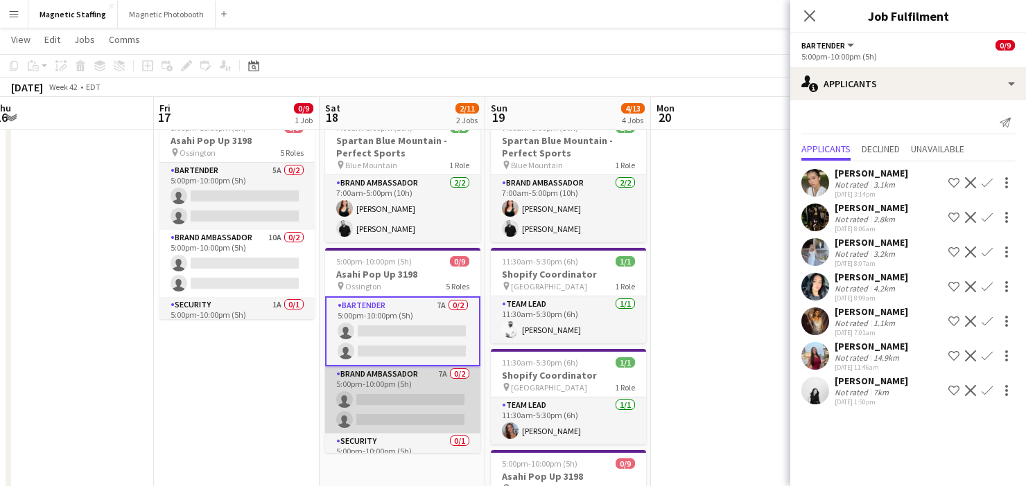
click at [425, 411] on app-card-role "Brand Ambassador 7A 0/2 5:00pm-10:00pm (5h) single-neutral-actions single-neutr…" at bounding box center [402, 400] width 155 height 67
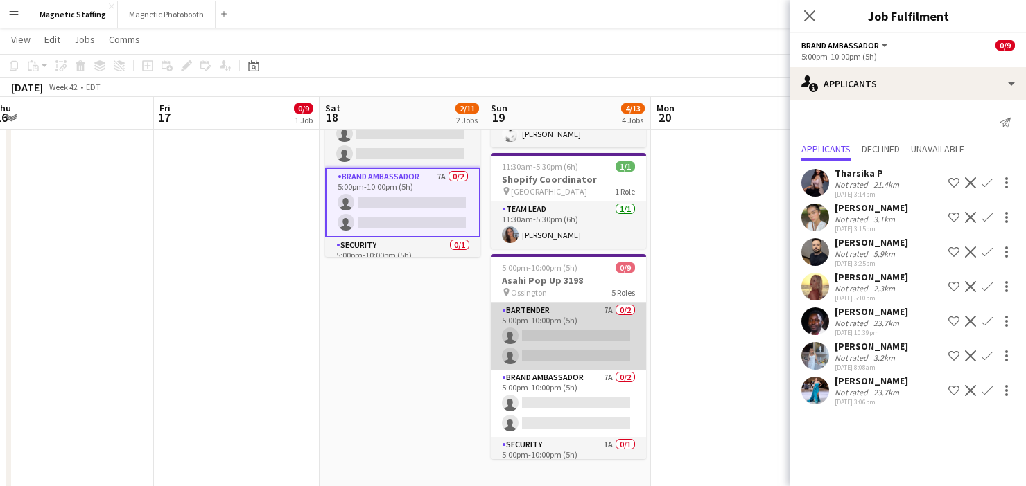
scroll to position [0, 509]
click at [615, 350] on app-card-role "Bartender 7A 0/2 5:00pm-10:00pm (5h) single-neutral-actions single-neutral-acti…" at bounding box center [567, 336] width 155 height 67
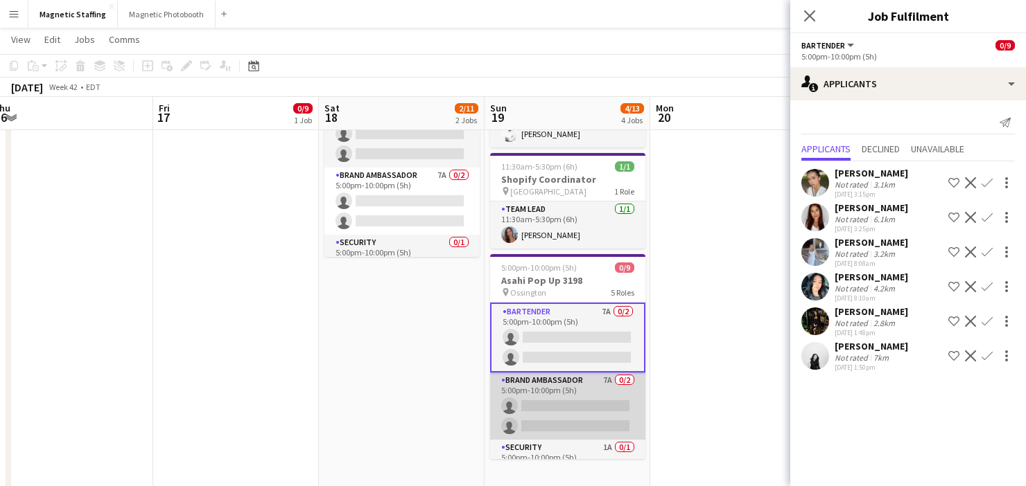
click at [572, 415] on app-card-role "Brand Ambassador 7A 0/2 5:00pm-10:00pm (5h) single-neutral-actions single-neutr…" at bounding box center [567, 406] width 155 height 67
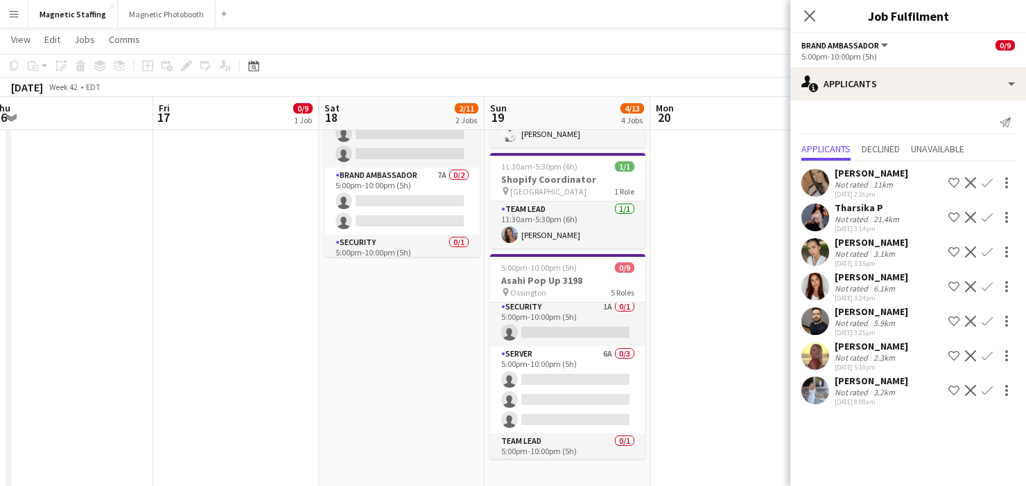
click at [572, 415] on app-card-role "Server 6A 0/3 5:00pm-10:00pm (5h) single-neutral-actions single-neutral-actions…" at bounding box center [567, 389] width 155 height 87
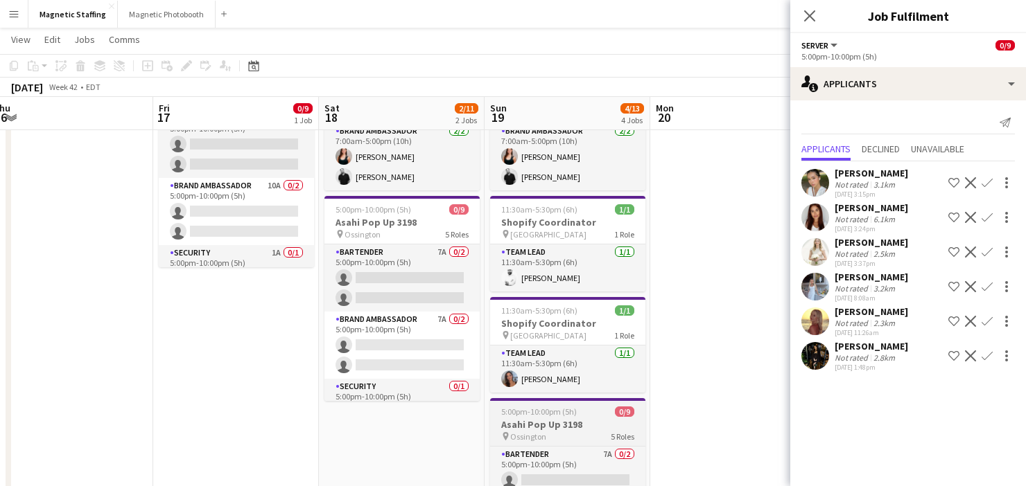
scroll to position [0, 0]
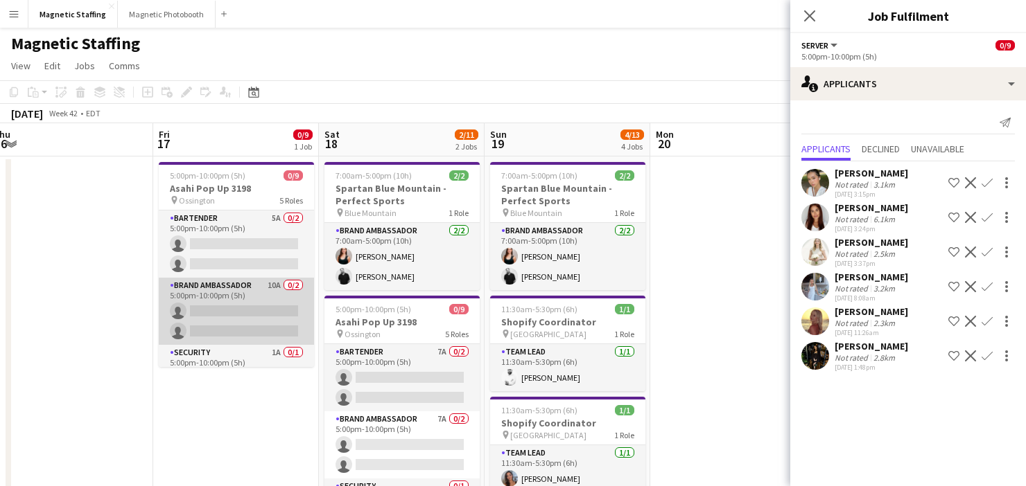
click at [301, 327] on app-card-role "Brand Ambassador 10A 0/2 5:00pm-10:00pm (5h) single-neutral-actions single-neut…" at bounding box center [236, 311] width 155 height 67
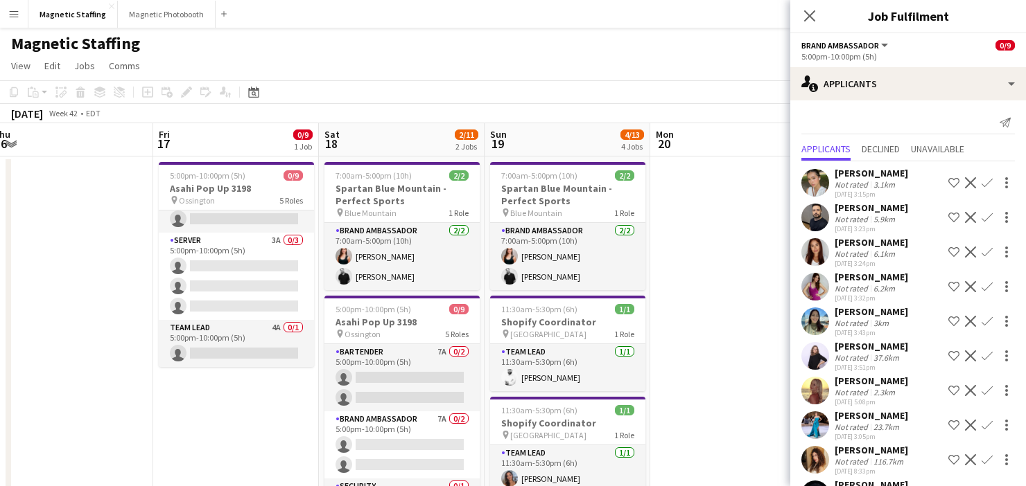
scroll to position [38, 0]
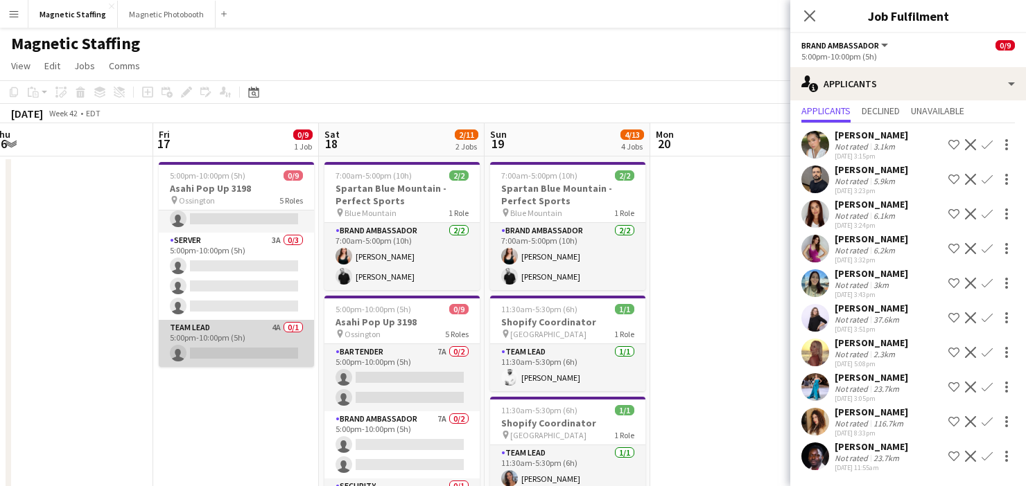
click at [241, 342] on app-card-role "Team Lead 4A 0/1 5:00pm-10:00pm (5h) single-neutral-actions" at bounding box center [236, 343] width 155 height 47
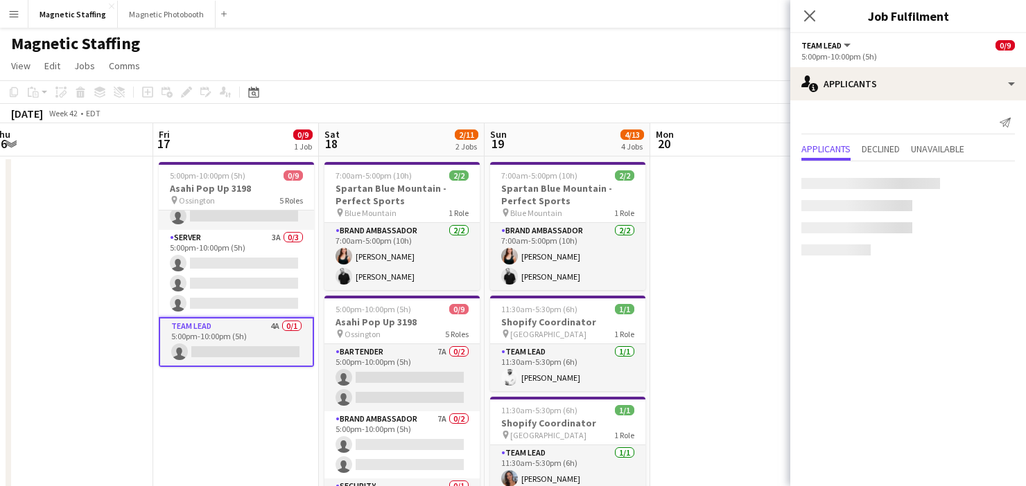
scroll to position [159, 0]
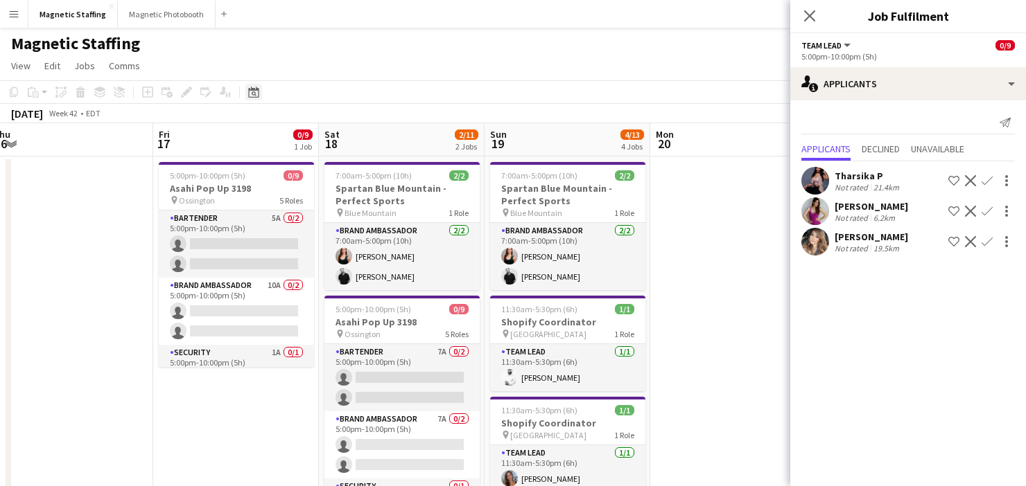
click at [256, 87] on div "Date picker" at bounding box center [253, 92] width 17 height 17
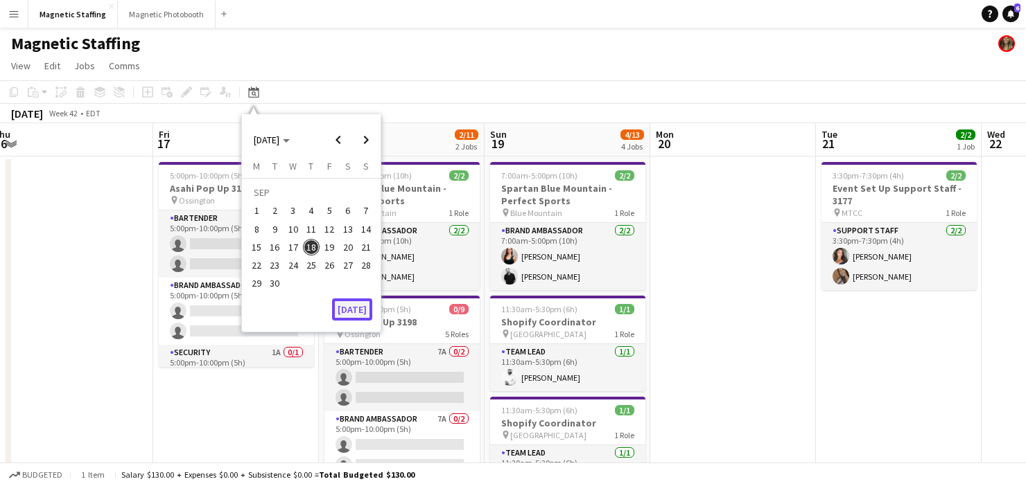
click at [355, 314] on button "[DATE]" at bounding box center [352, 310] width 40 height 22
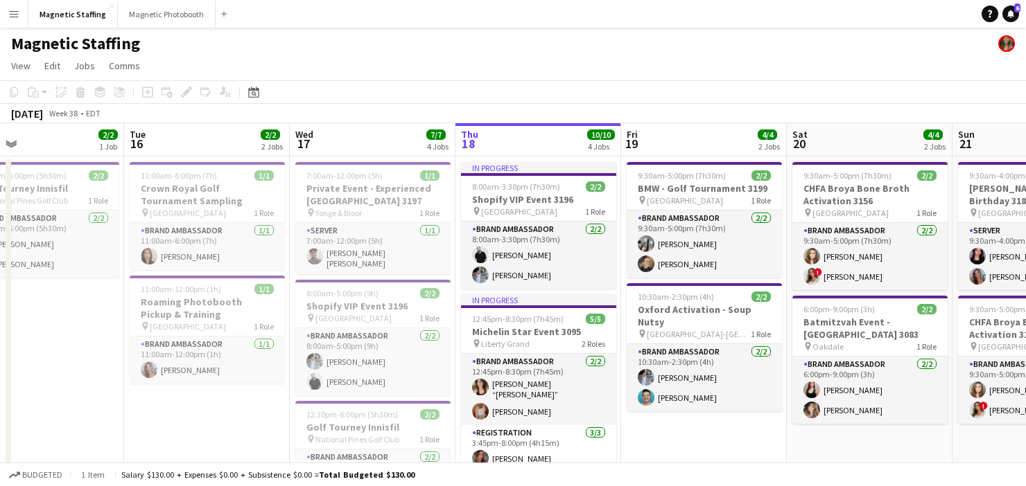
drag, startPoint x: 544, startPoint y: 272, endPoint x: 315, endPoint y: 289, distance: 229.3
click at [315, 289] on app-calendar-viewport "Sat 13 4/4 2 Jobs Sun 14 Mon 15 2/2 1 Job Tue 16 2/2 2 Jobs Wed 17 7/7 4 Jobs T…" at bounding box center [513, 488] width 1026 height 731
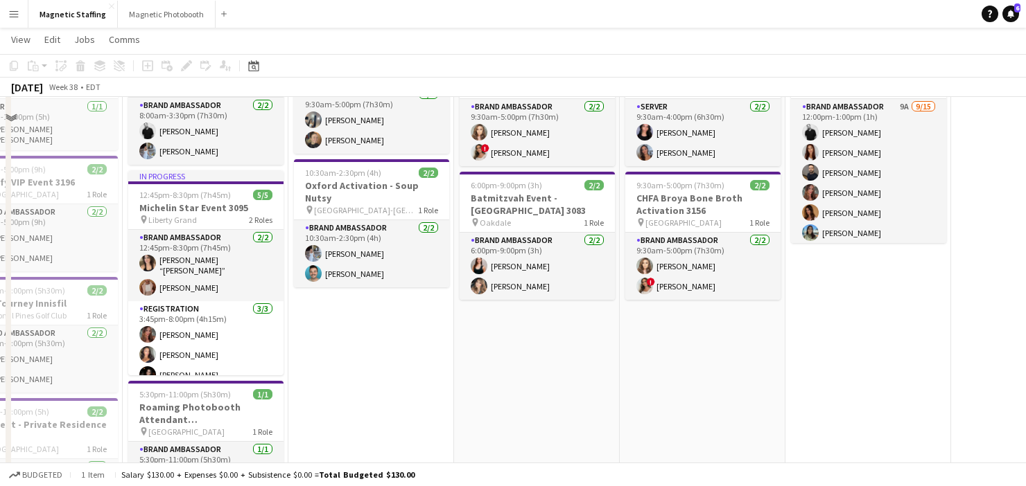
scroll to position [0, 0]
